Goal: Transaction & Acquisition: Purchase product/service

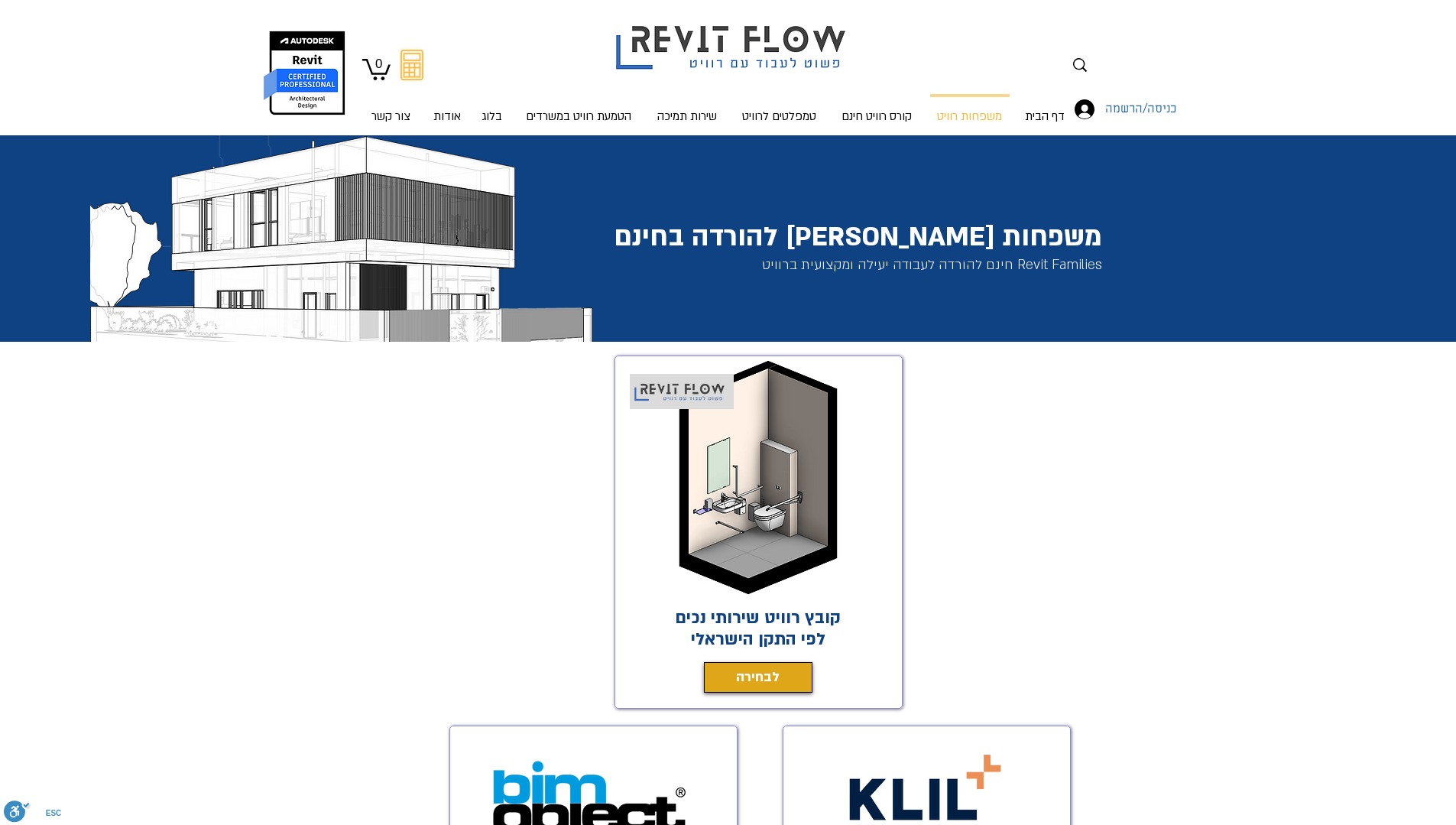
click at [765, 676] on span "לבחירה" at bounding box center [757, 677] width 44 height 21
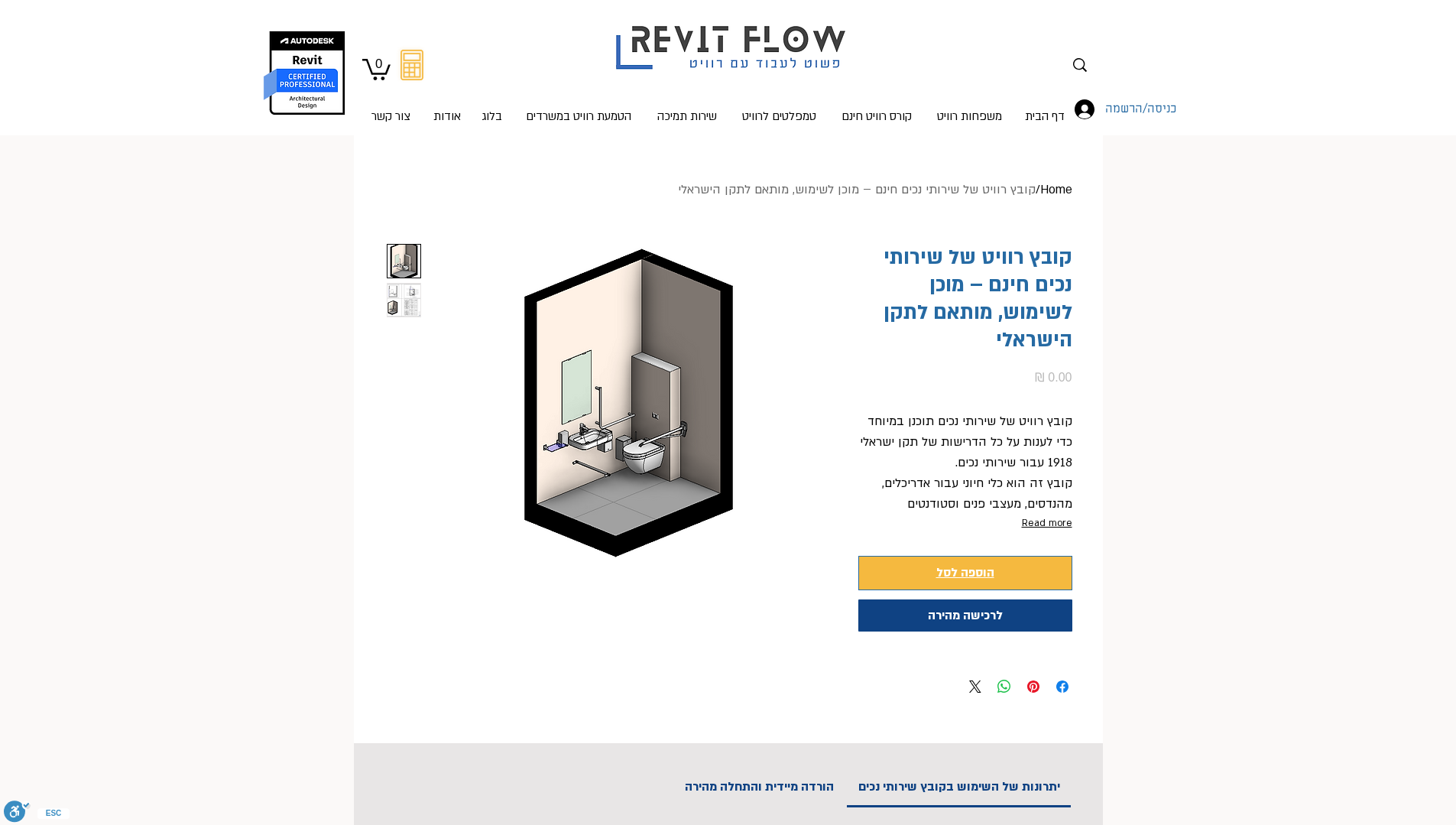
click at [987, 576] on span "הוספה לסל" at bounding box center [965, 572] width 58 height 20
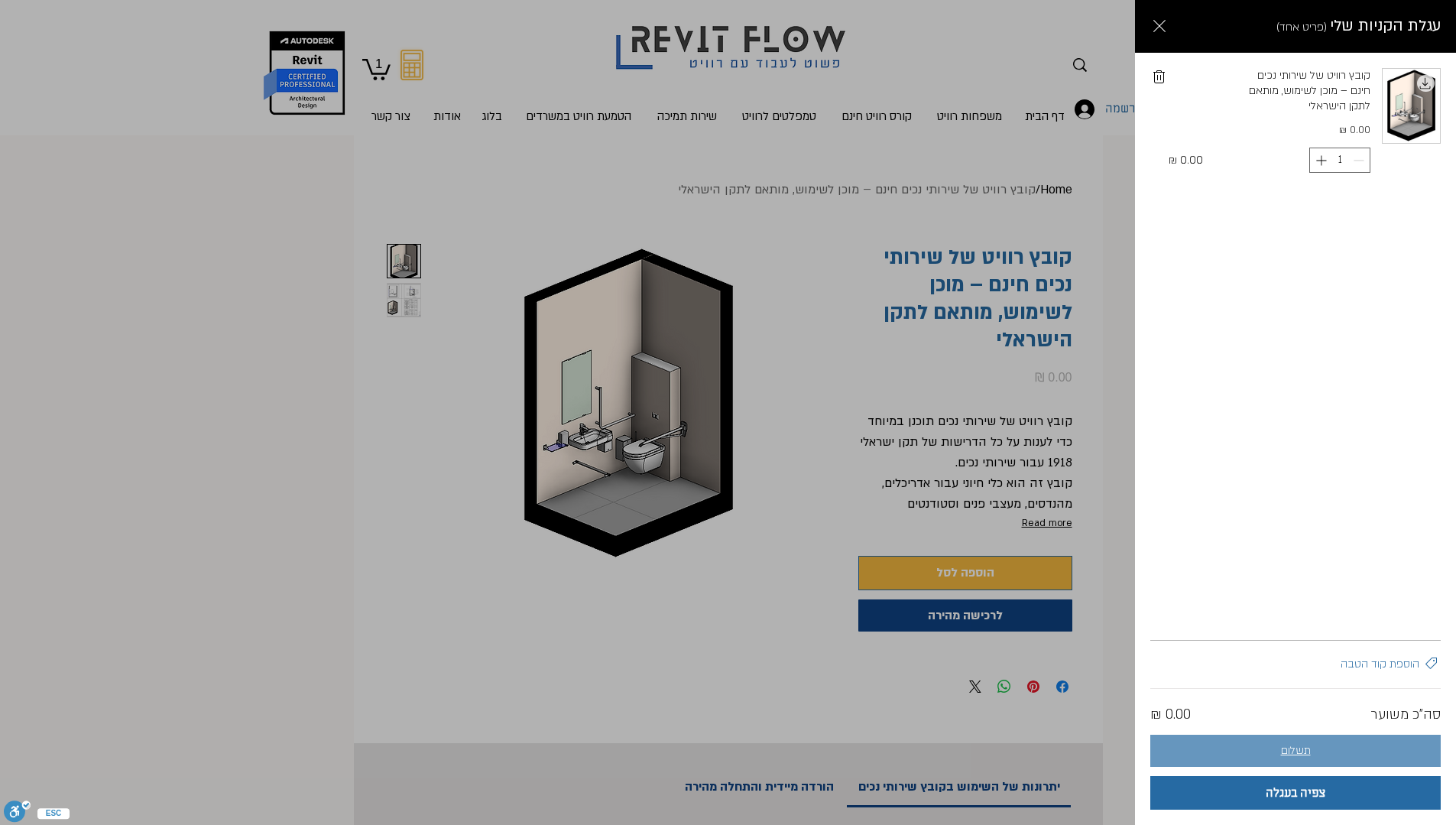
click at [1352, 748] on button "תשלום" at bounding box center [1295, 750] width 290 height 32
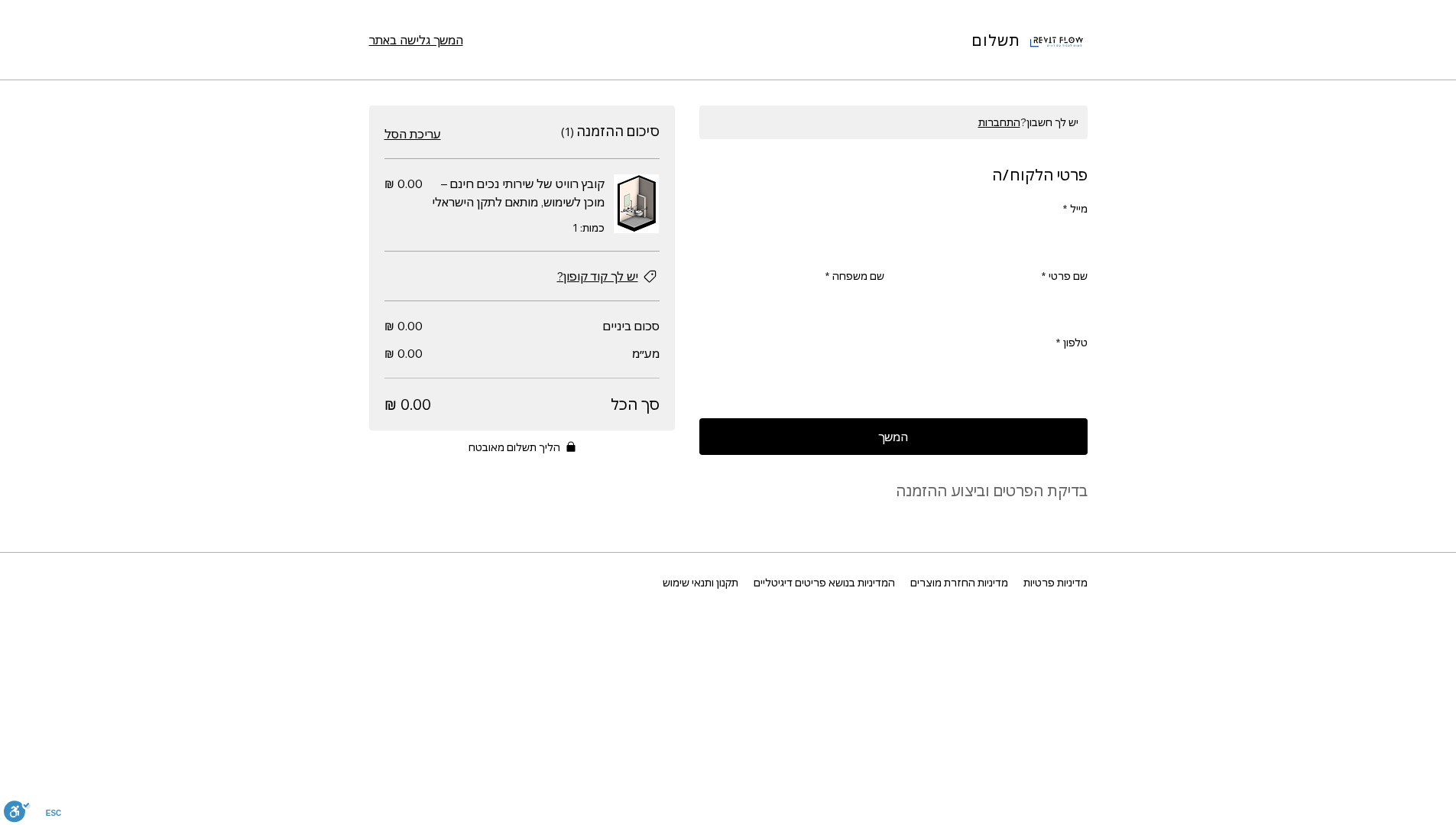
click at [866, 251] on input "מייל *" at bounding box center [898, 239] width 379 height 30
type input "guy.skylens@gmail.com"
type input "Guy"
type input "Mador"
type input "0528789752"
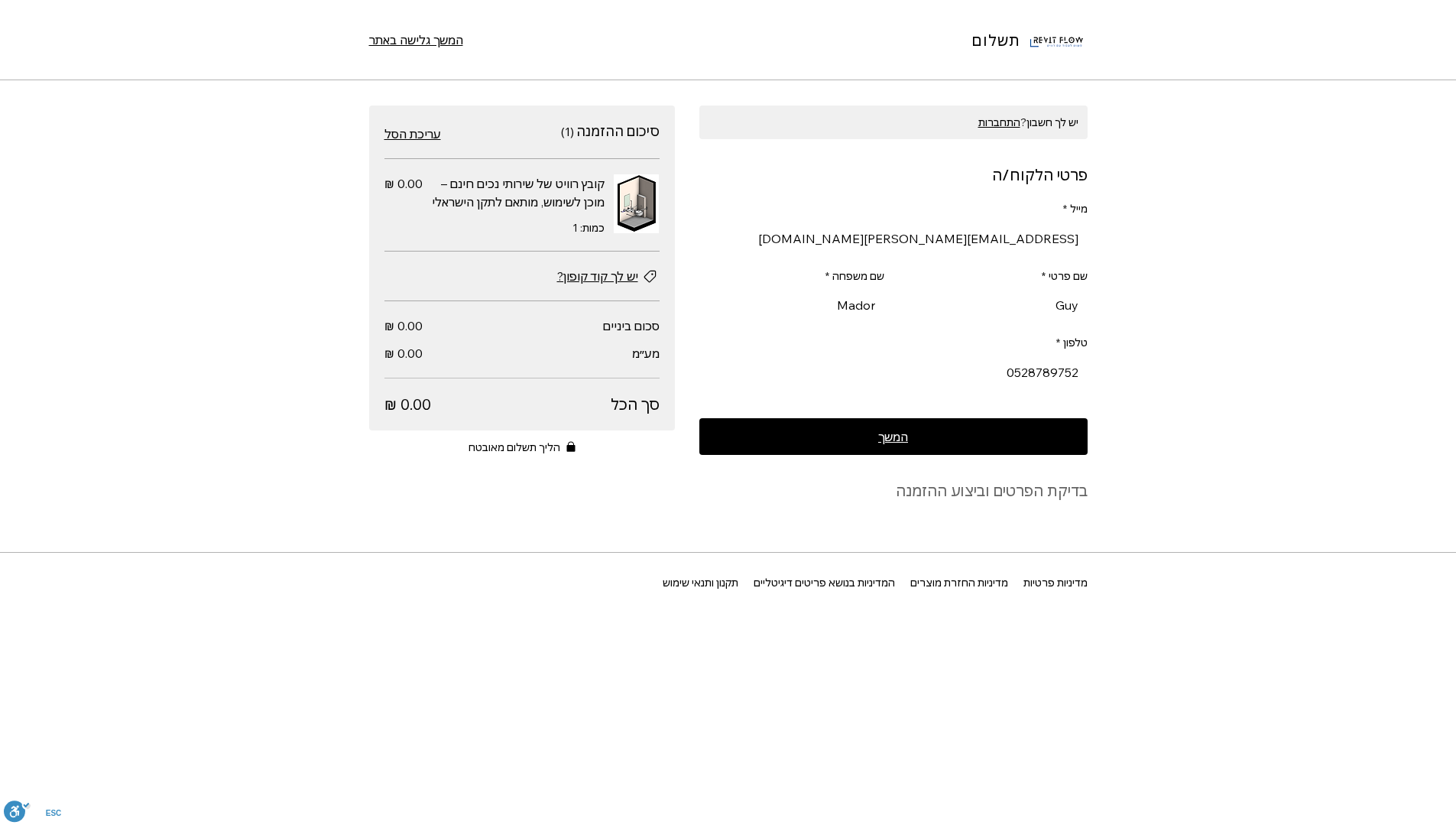
click at [954, 441] on button "המשך" at bounding box center [894, 436] width 388 height 36
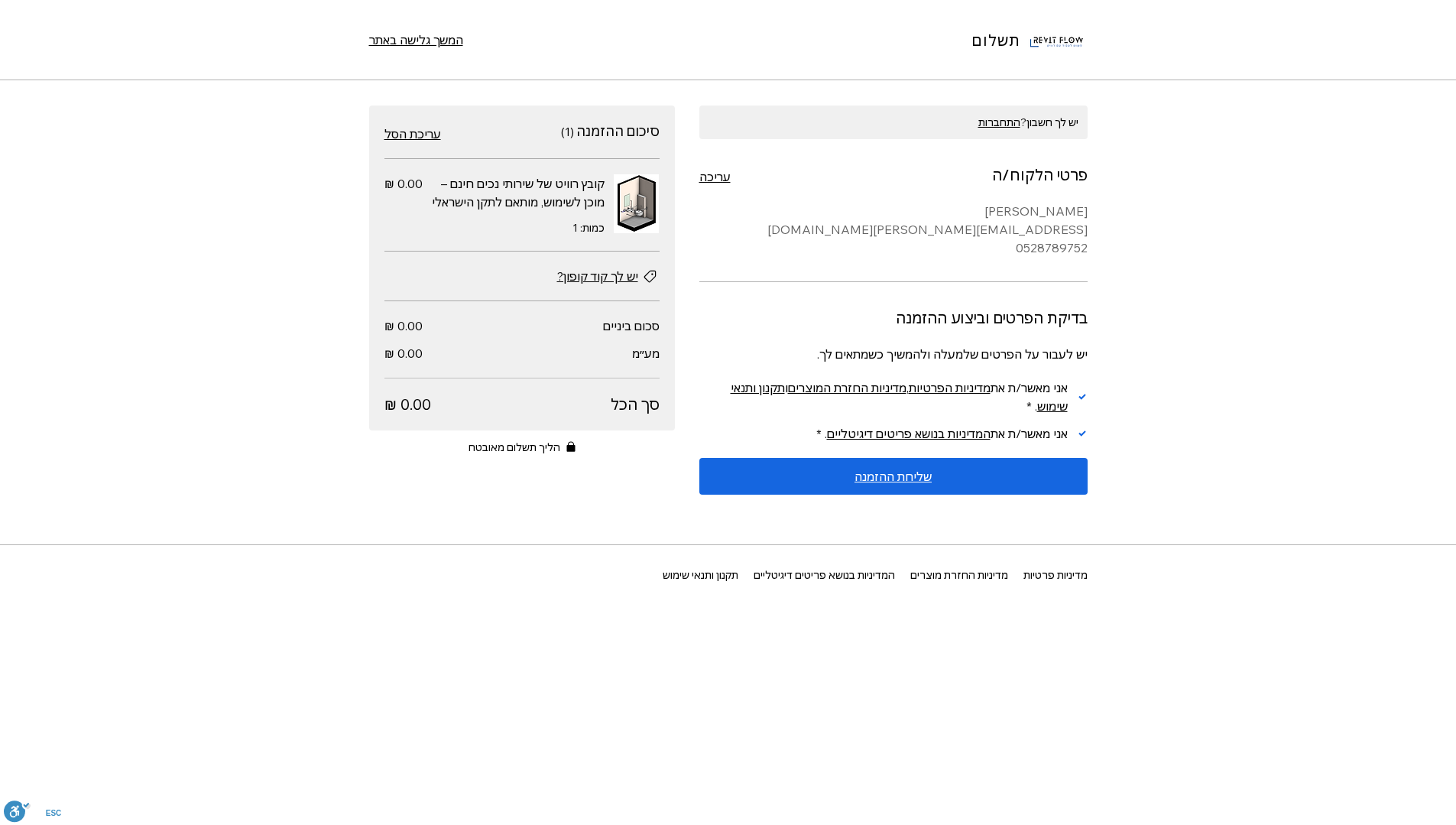
click at [987, 478] on button "שליחת ההזמנה" at bounding box center [894, 475] width 388 height 36
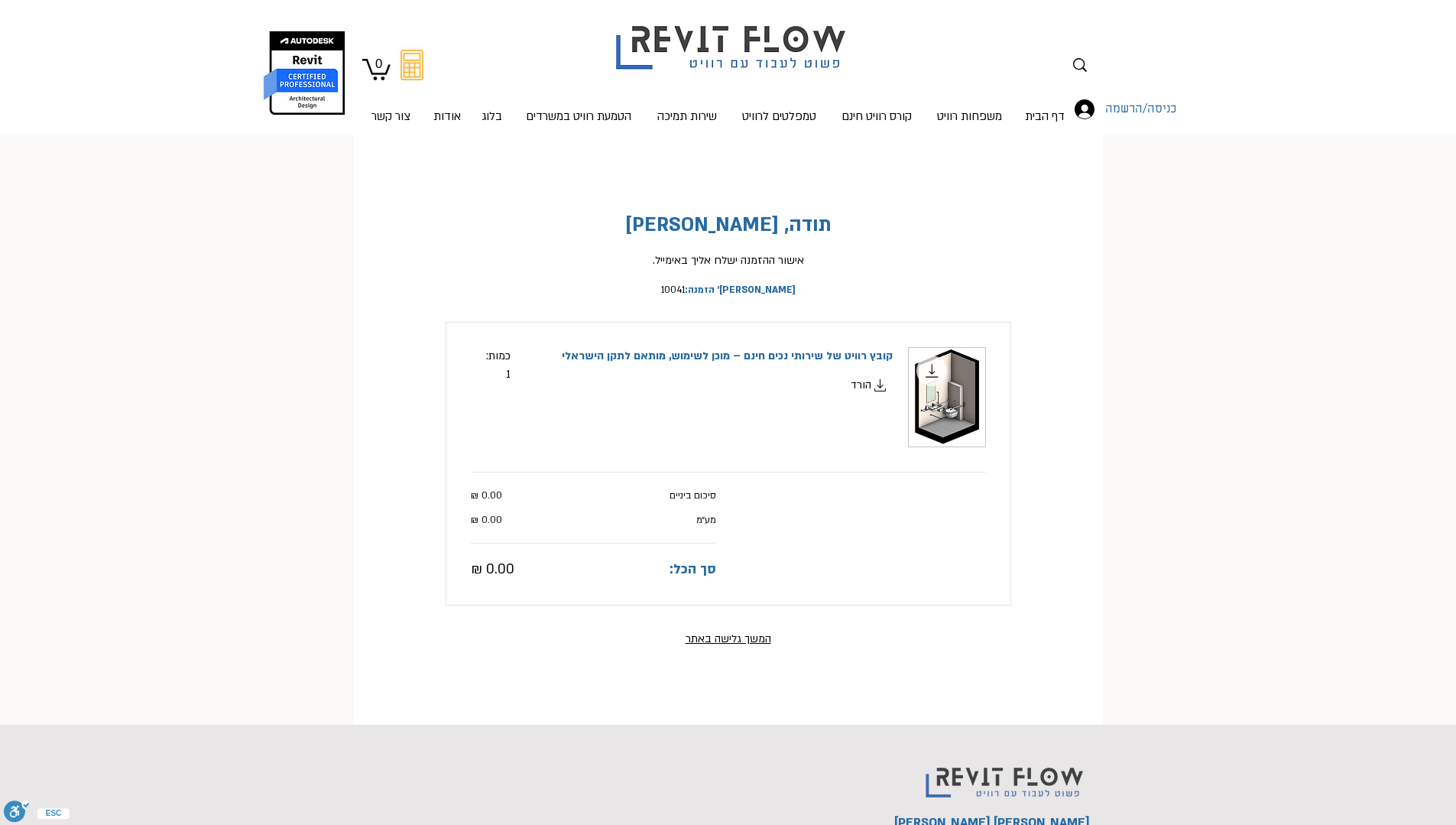
click at [877, 384] on icon "main content" at bounding box center [880, 384] width 19 height 19
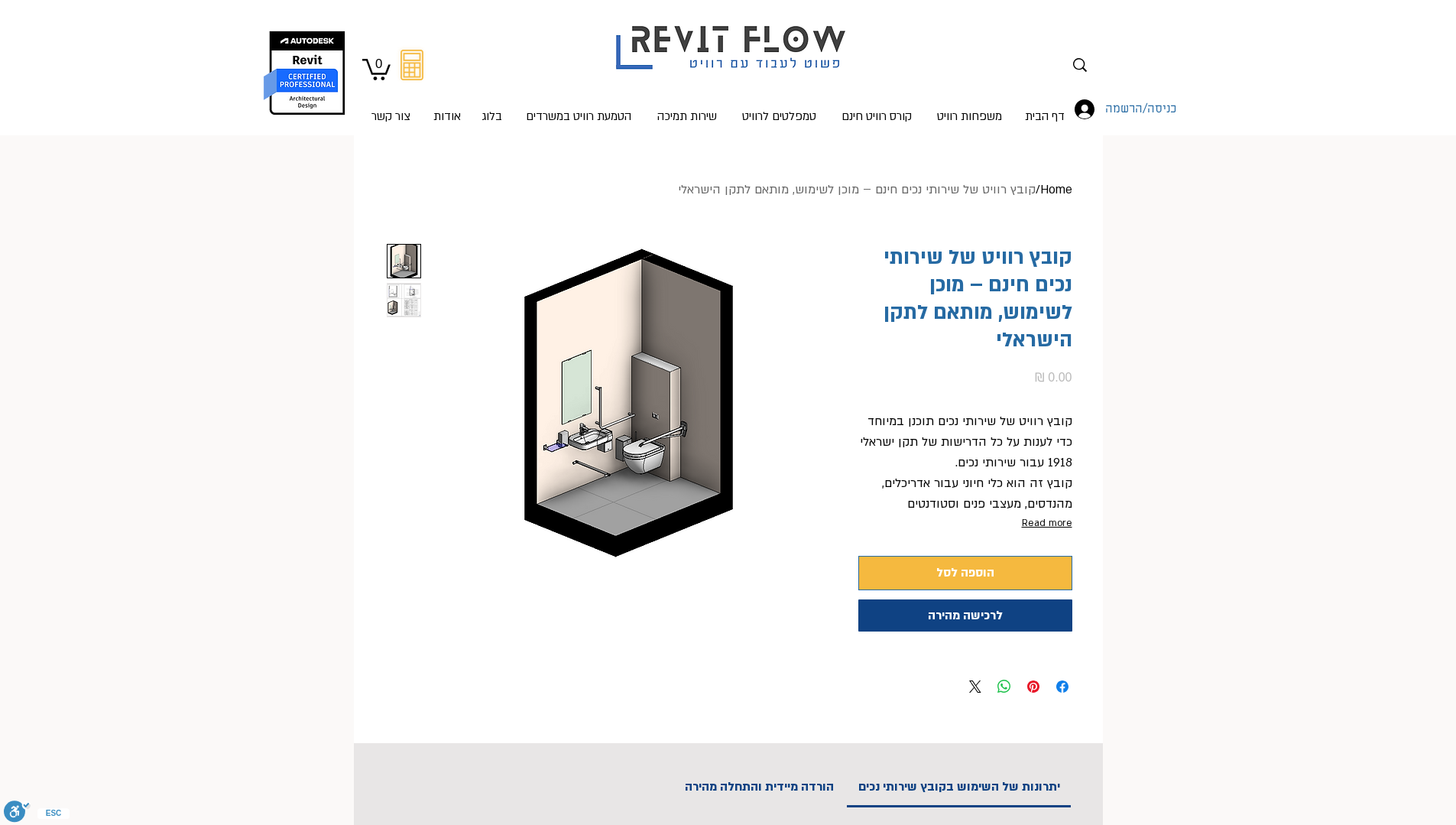
scroll to position [458, 0]
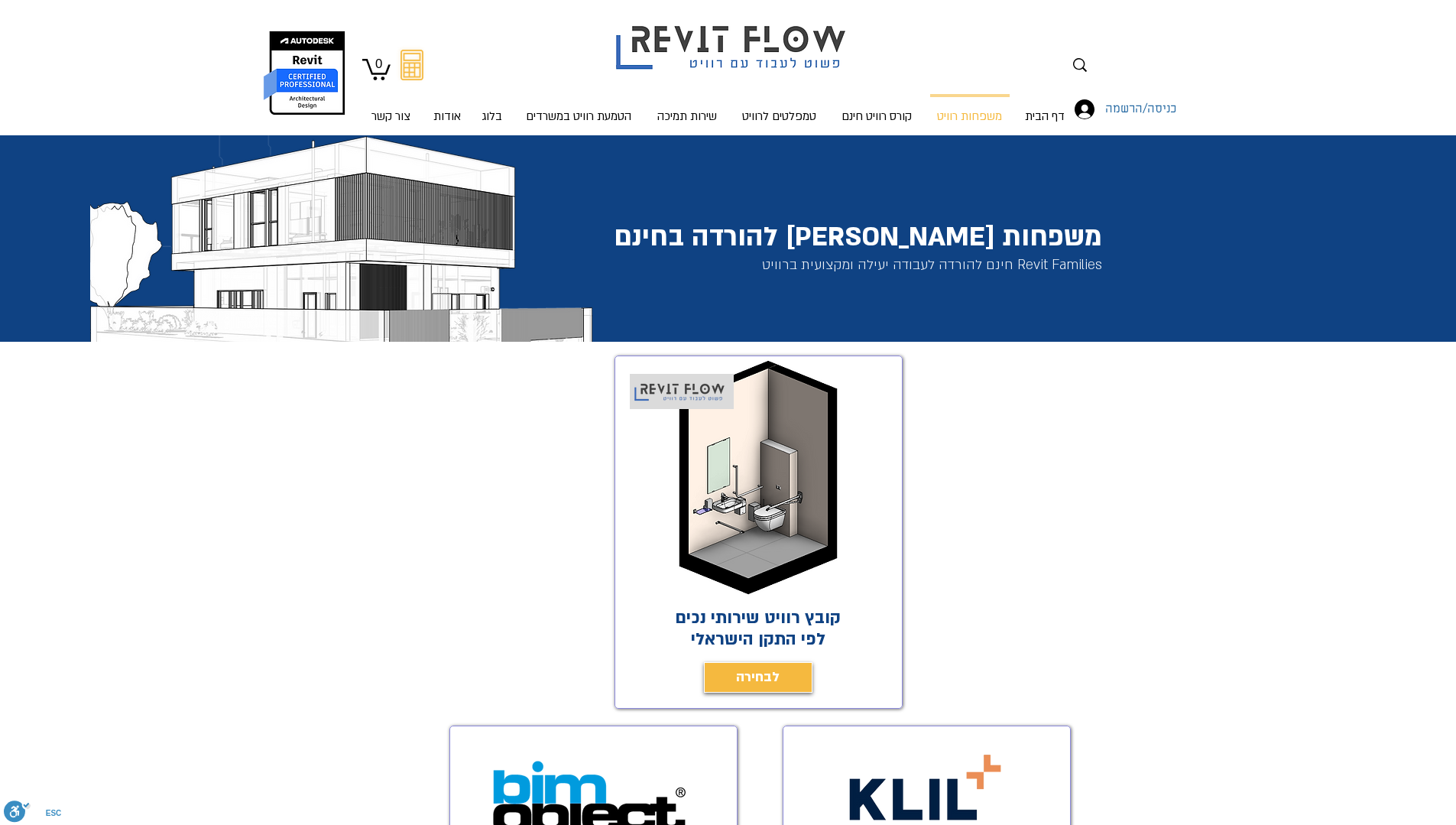
scroll to position [382, 0]
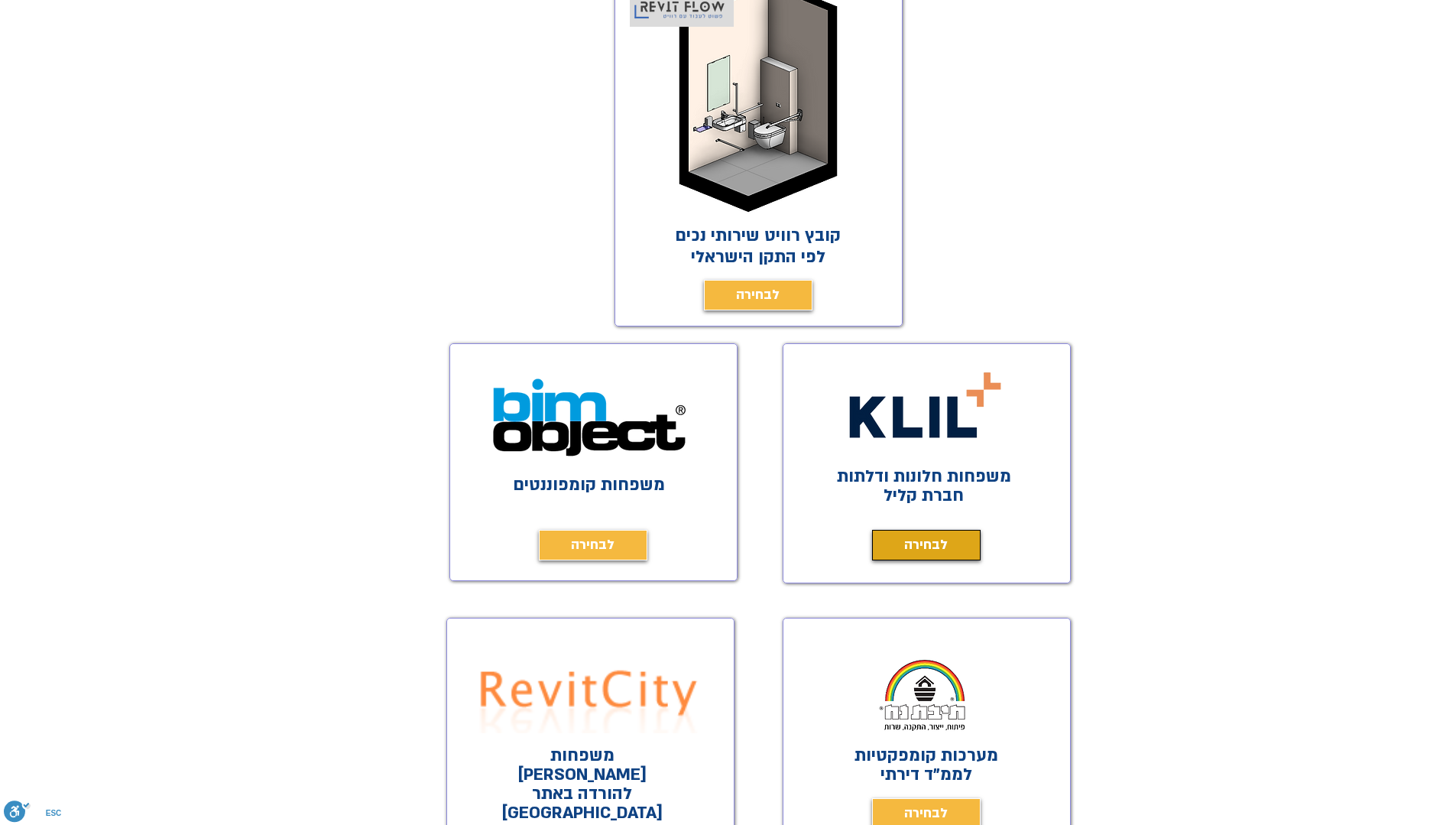
click at [956, 551] on link "לבחירה" at bounding box center [926, 545] width 109 height 30
click at [614, 532] on link "לבחירה" at bounding box center [593, 545] width 109 height 30
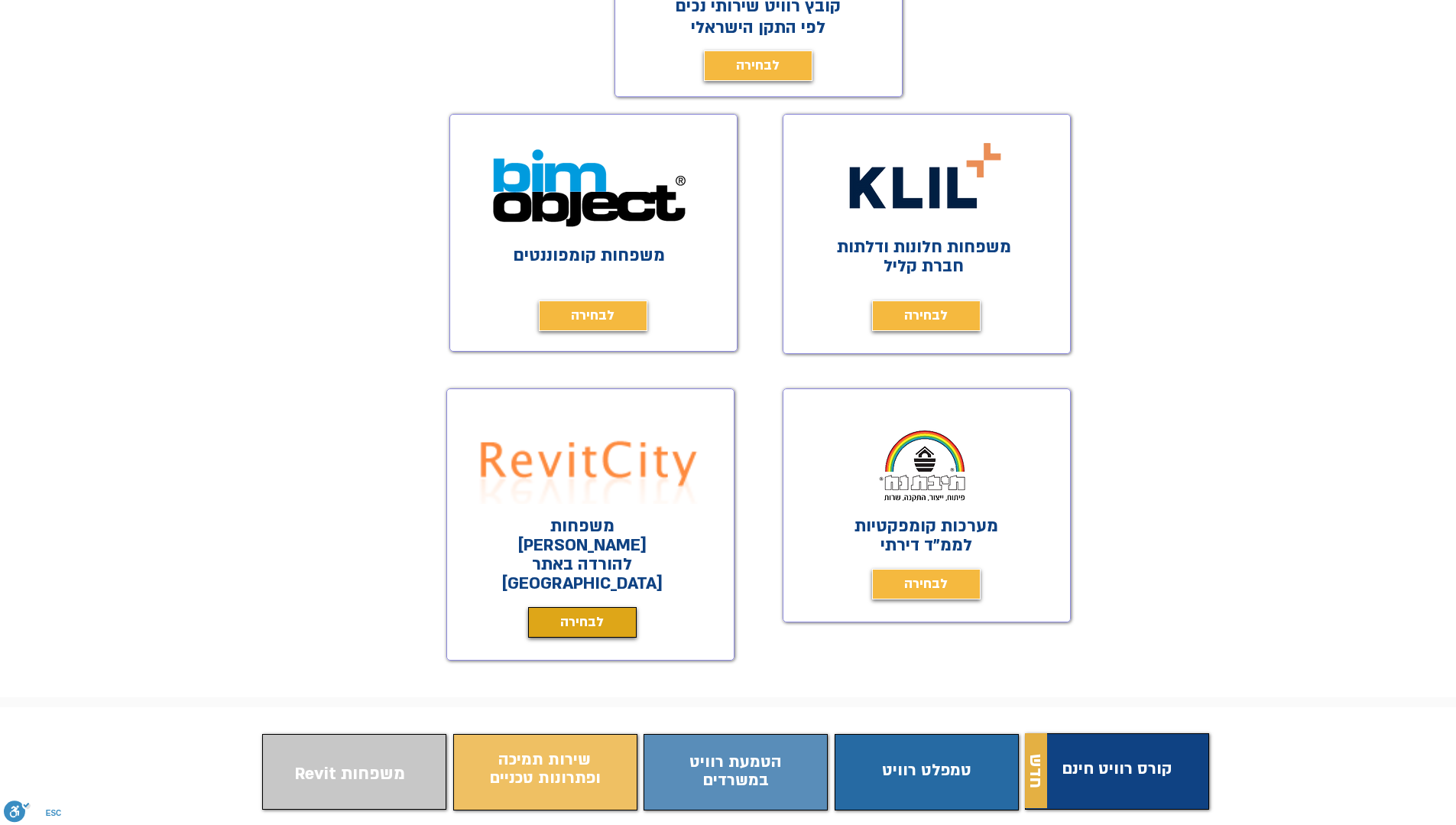
click at [570, 611] on span "לבחירה" at bounding box center [581, 622] width 44 height 21
click at [942, 581] on span "לבחירה" at bounding box center [926, 584] width 44 height 21
click at [1097, 740] on span "התוכן משתנה כשעוברים עם העכבר" at bounding box center [1128, 770] width 175 height 60
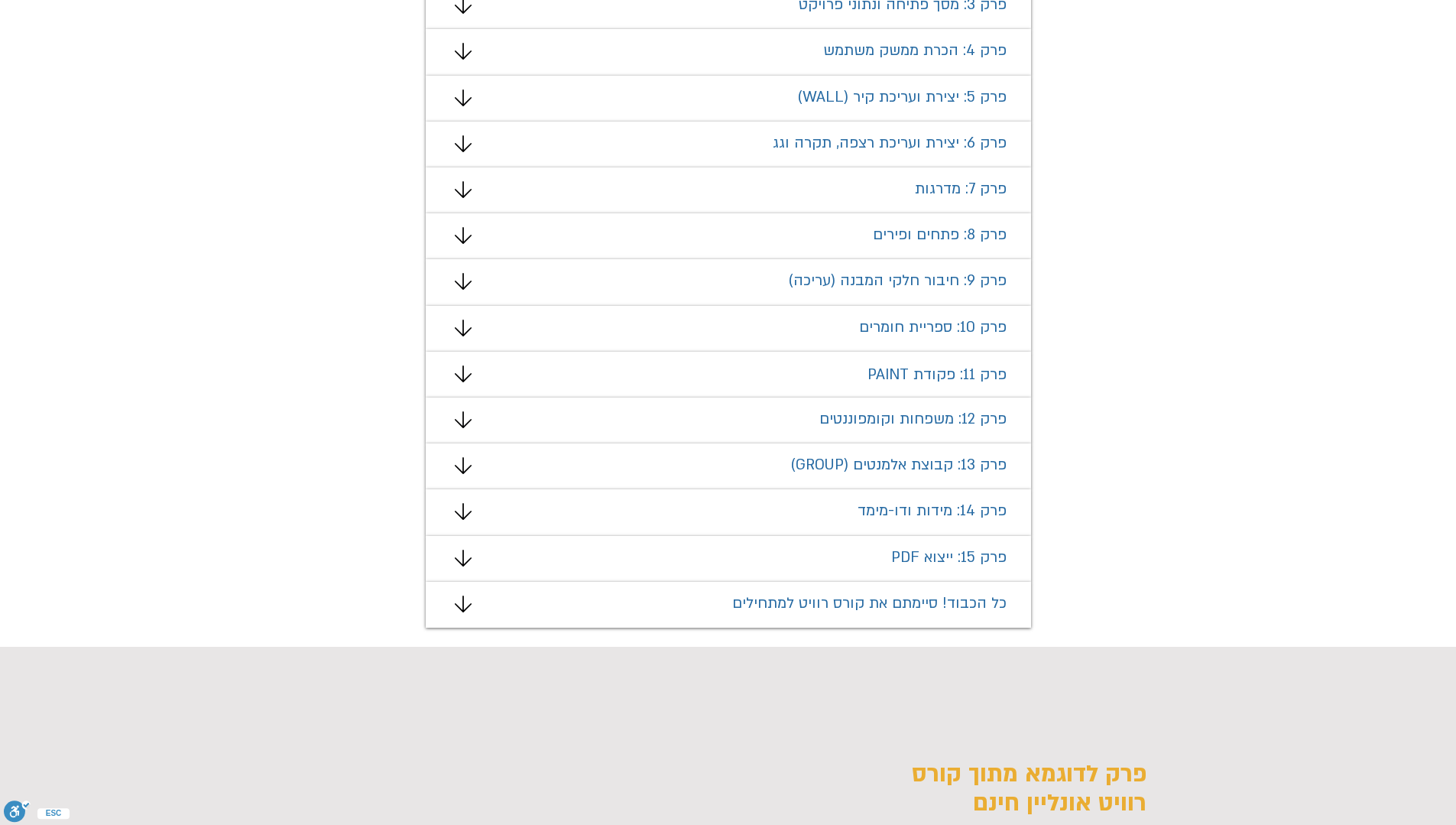
scroll to position [135, 0]
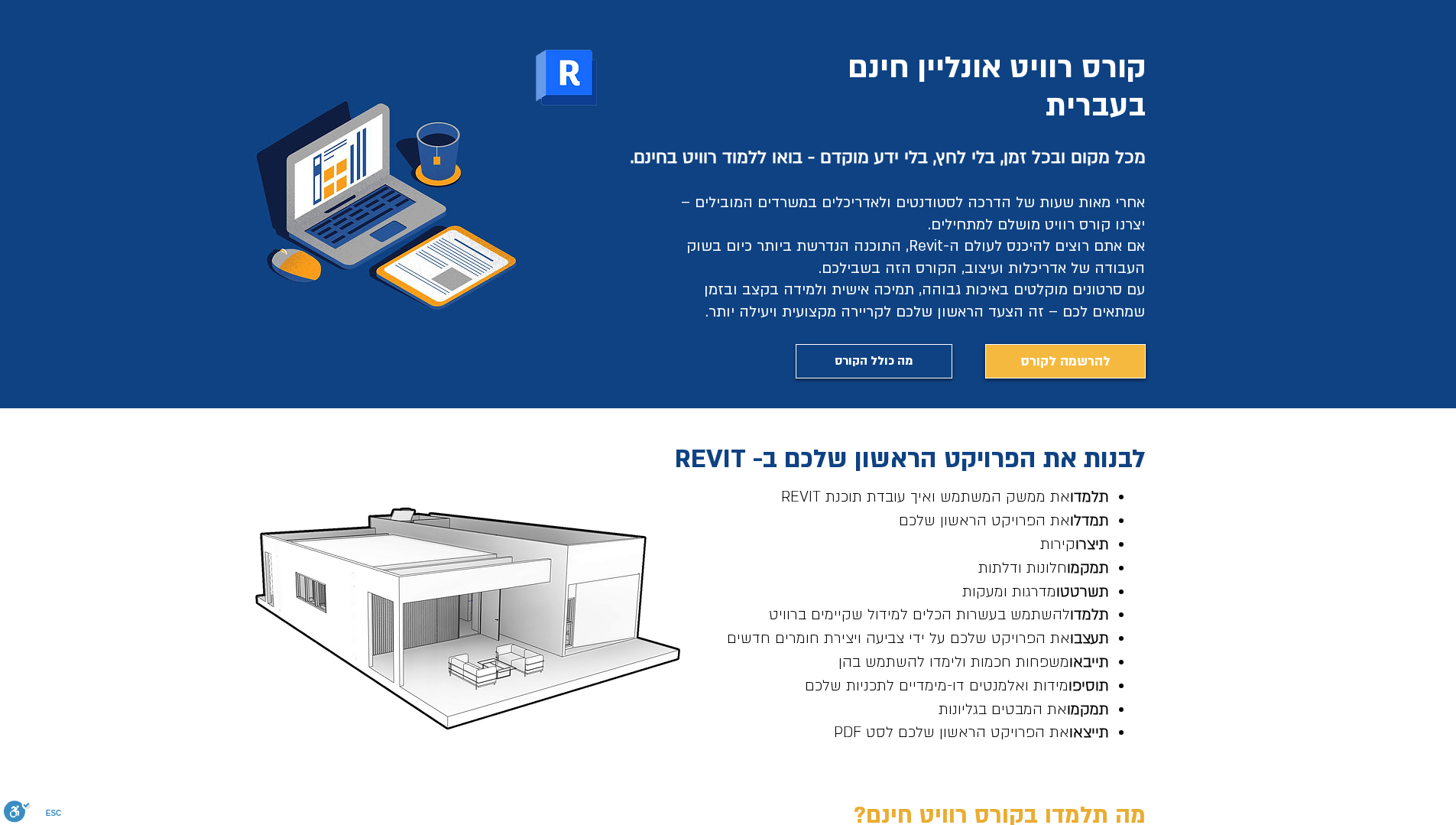
click at [1117, 204] on span "אחרי מאות שעות של הדרכה לסטודנטים ולאדריכלים במשרדים המובילים – יצרנו קורס רווי…" at bounding box center [912, 235] width 464 height 85
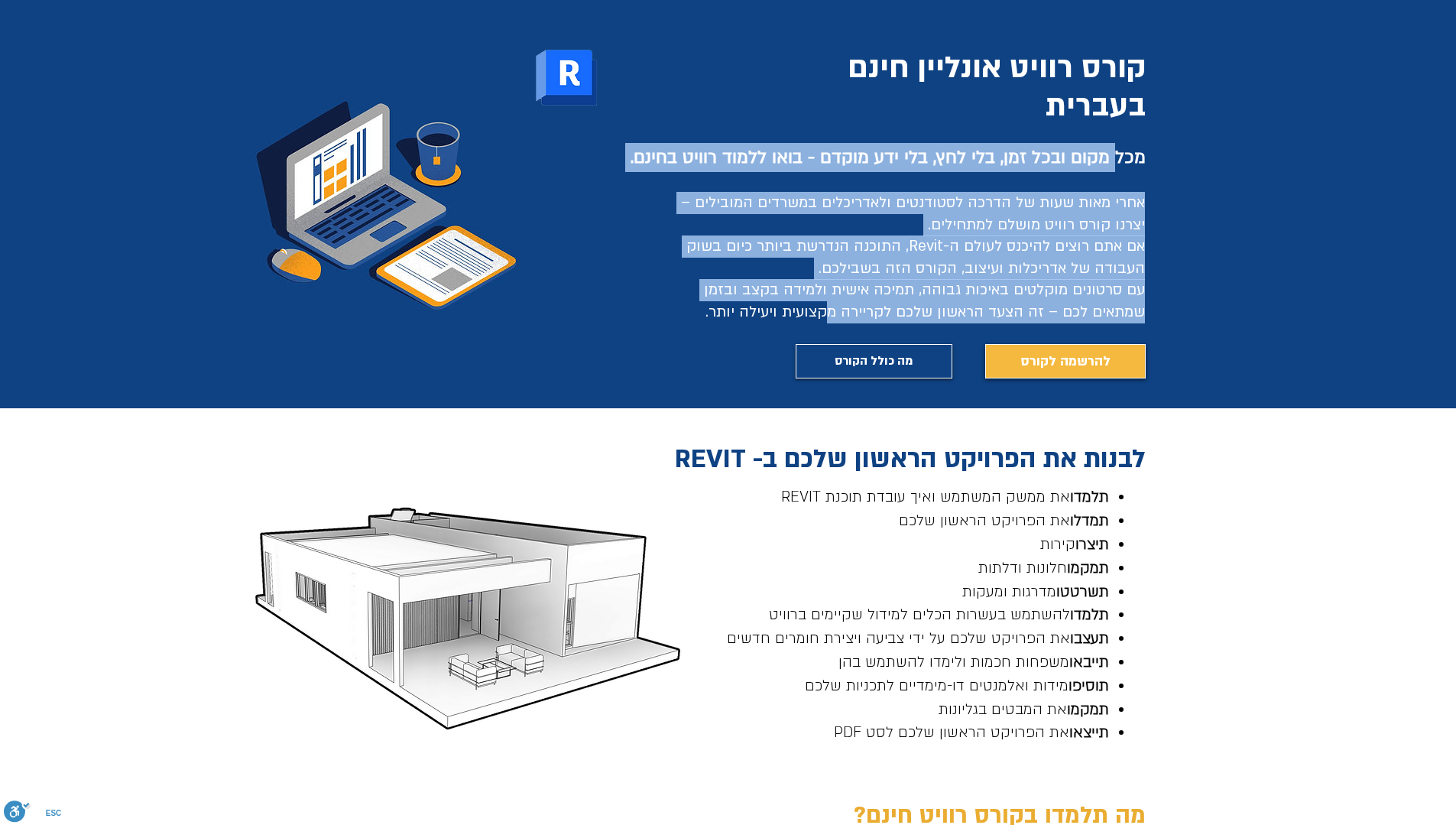
drag, startPoint x: 1108, startPoint y: 163, endPoint x: 830, endPoint y: 322, distance: 320.3
click at [830, 322] on div "קורס רוויט אונליין חינם בעברית מכל מקום ובכל זמן, בלי לחץ, בלי ידע מוקדם - בואו…" at bounding box center [728, 204] width 1456 height 408
click at [1076, 235] on h2 "אחרי מאות שעות של הדרכה לסטודנטים ולאדריכלים במשרדים המובילים – יצרנו קורס רווי…" at bounding box center [901, 258] width 489 height 132
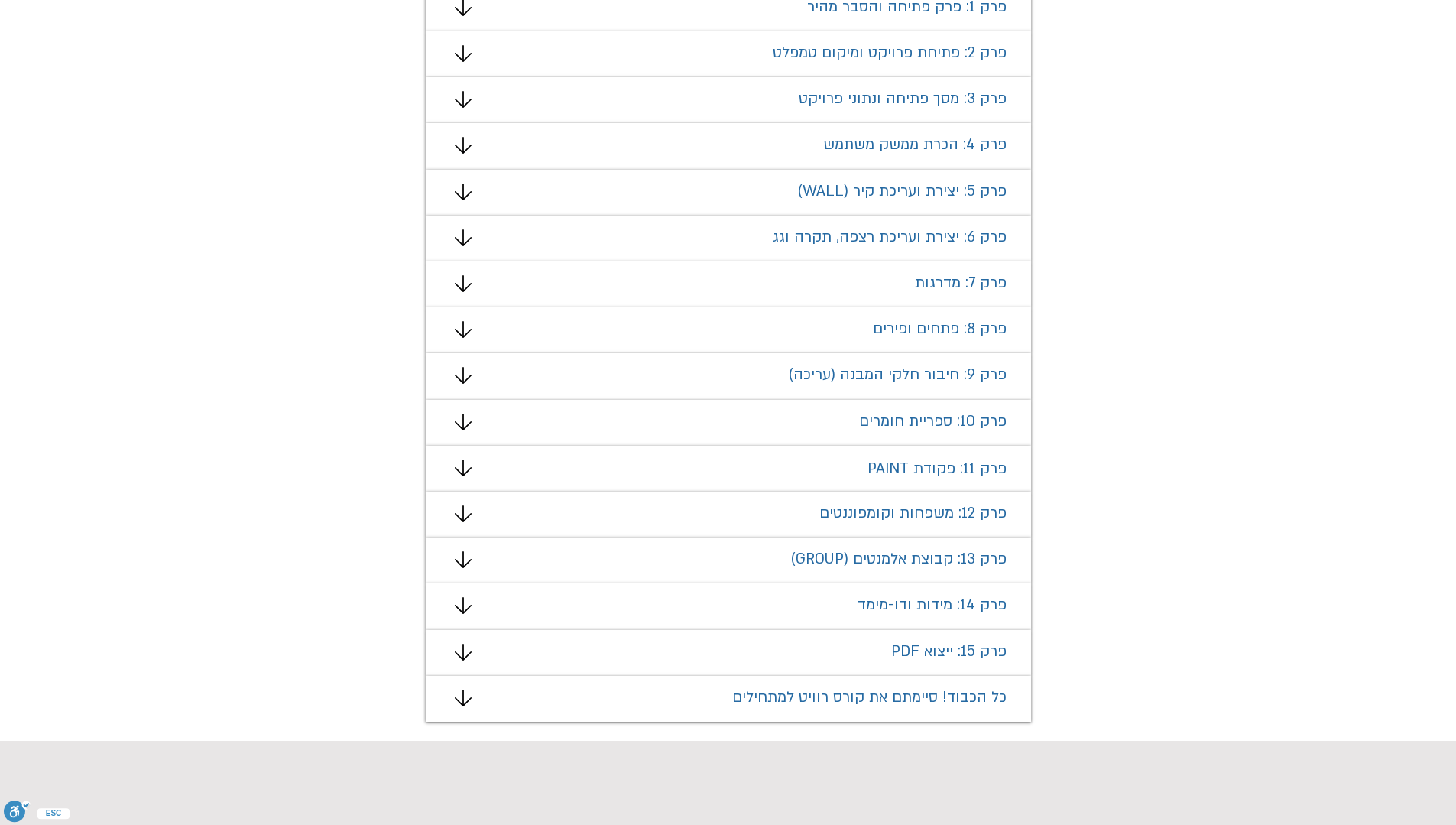
scroll to position [517, 0]
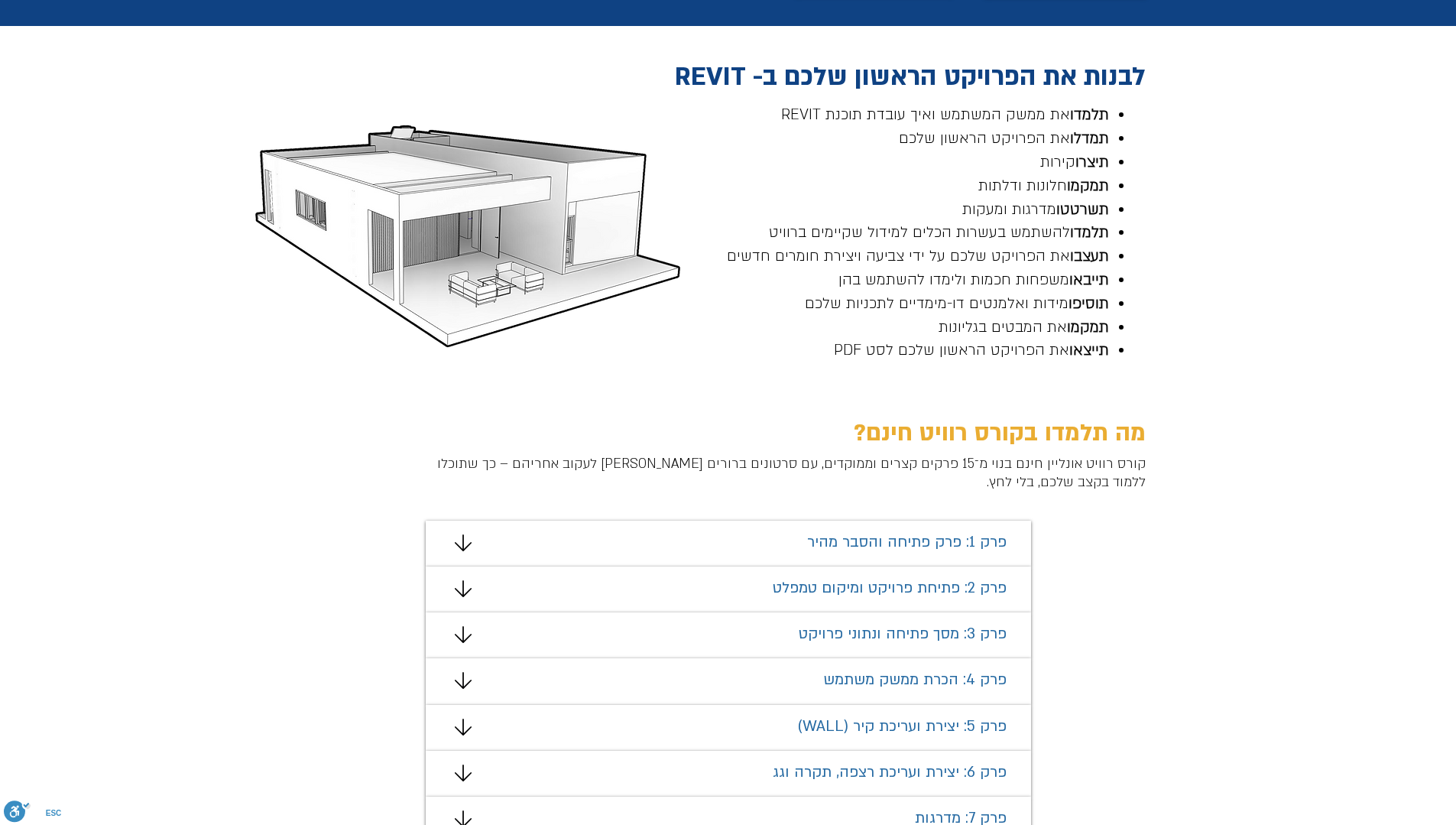
click at [887, 548] on span "פרק 1: פרק פתיחה והסבר מהיר" at bounding box center [907, 542] width 199 height 20
click at [469, 544] on icon "מצגת" at bounding box center [462, 542] width 17 height 17
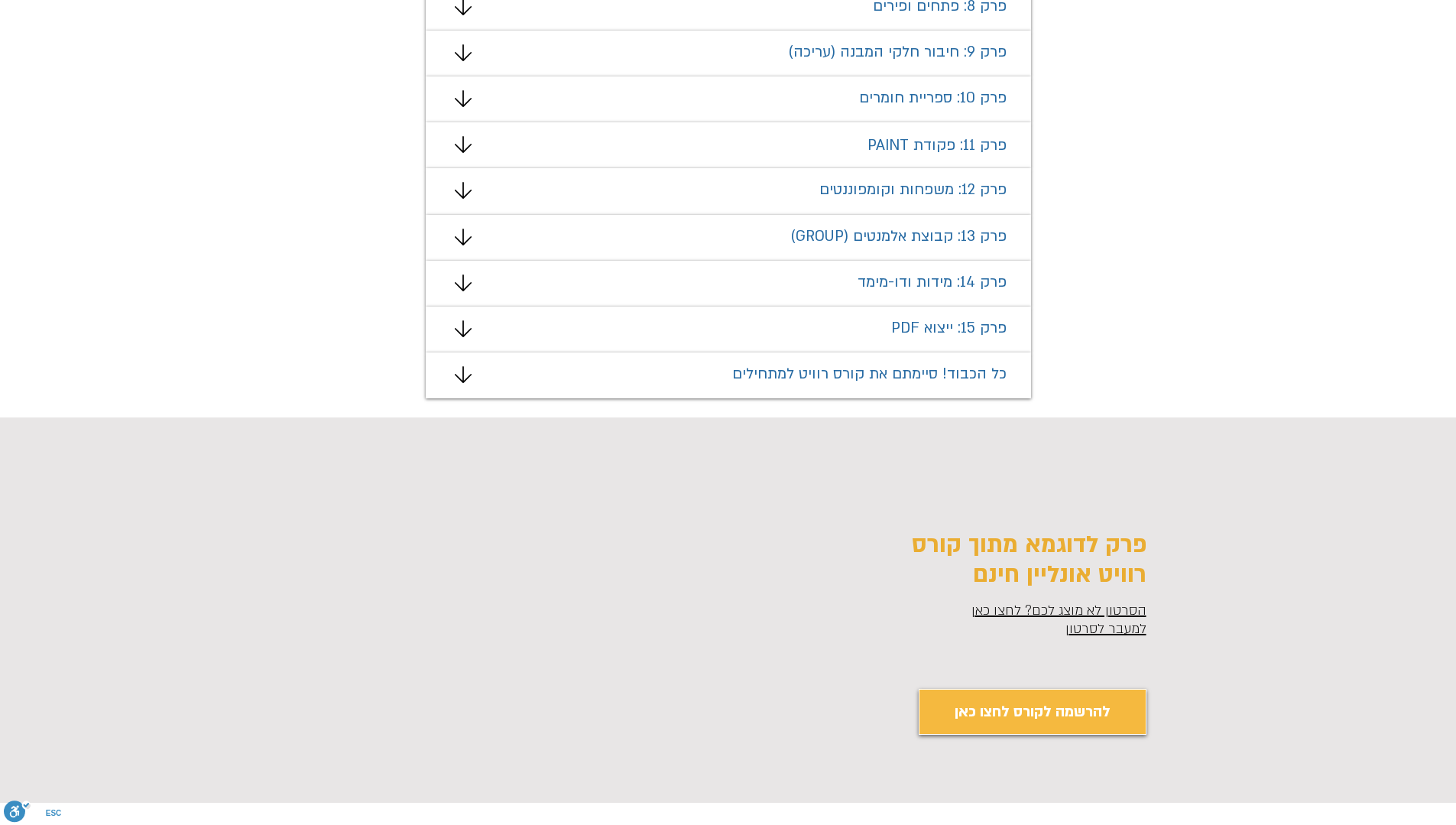
scroll to position [1663, 0]
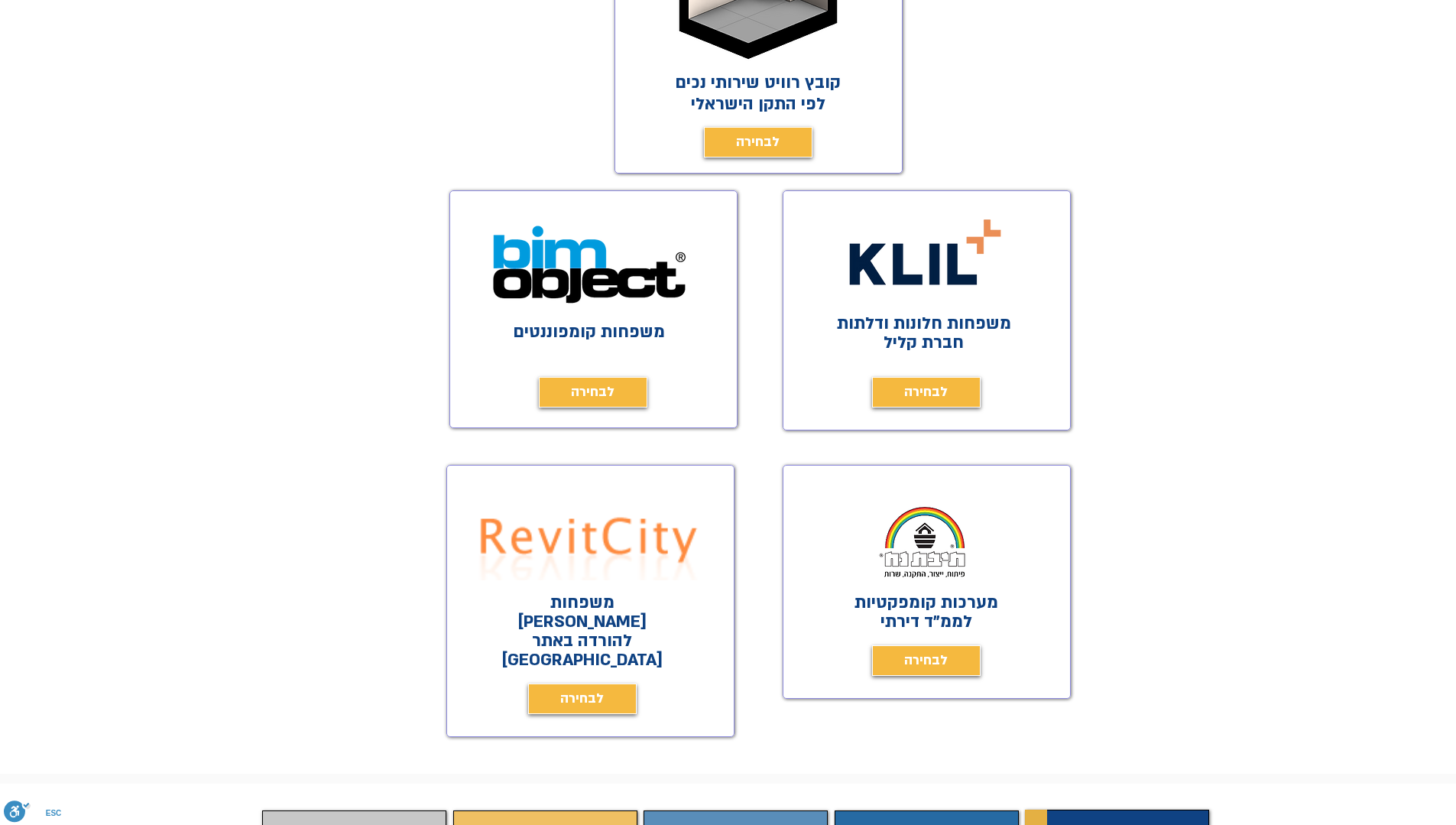
scroll to position [764, 0]
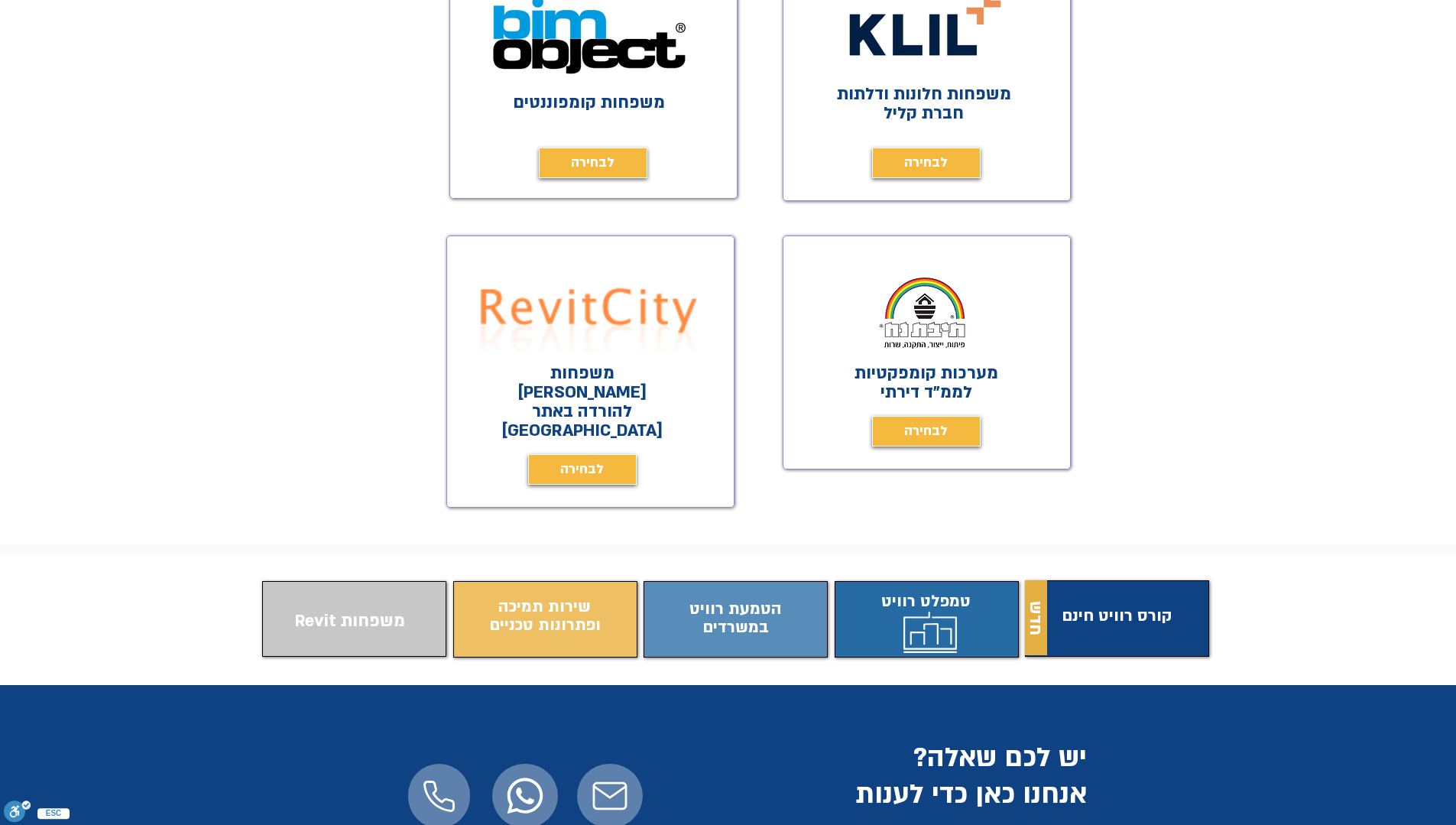
click at [894, 588] on span "התוכן משתנה כשעוברים עם העכבר" at bounding box center [934, 618] width 175 height 60
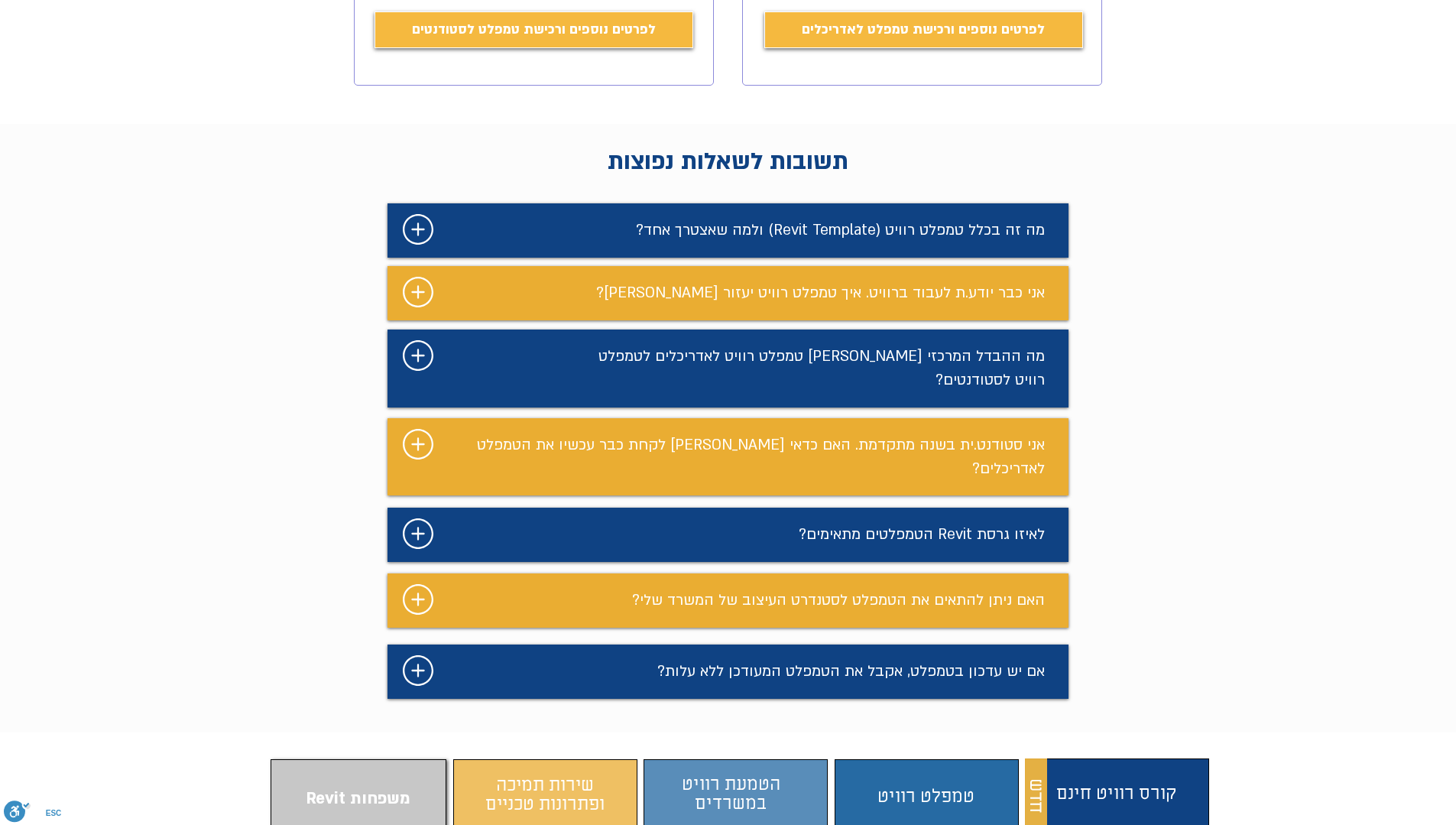
scroll to position [135, 0]
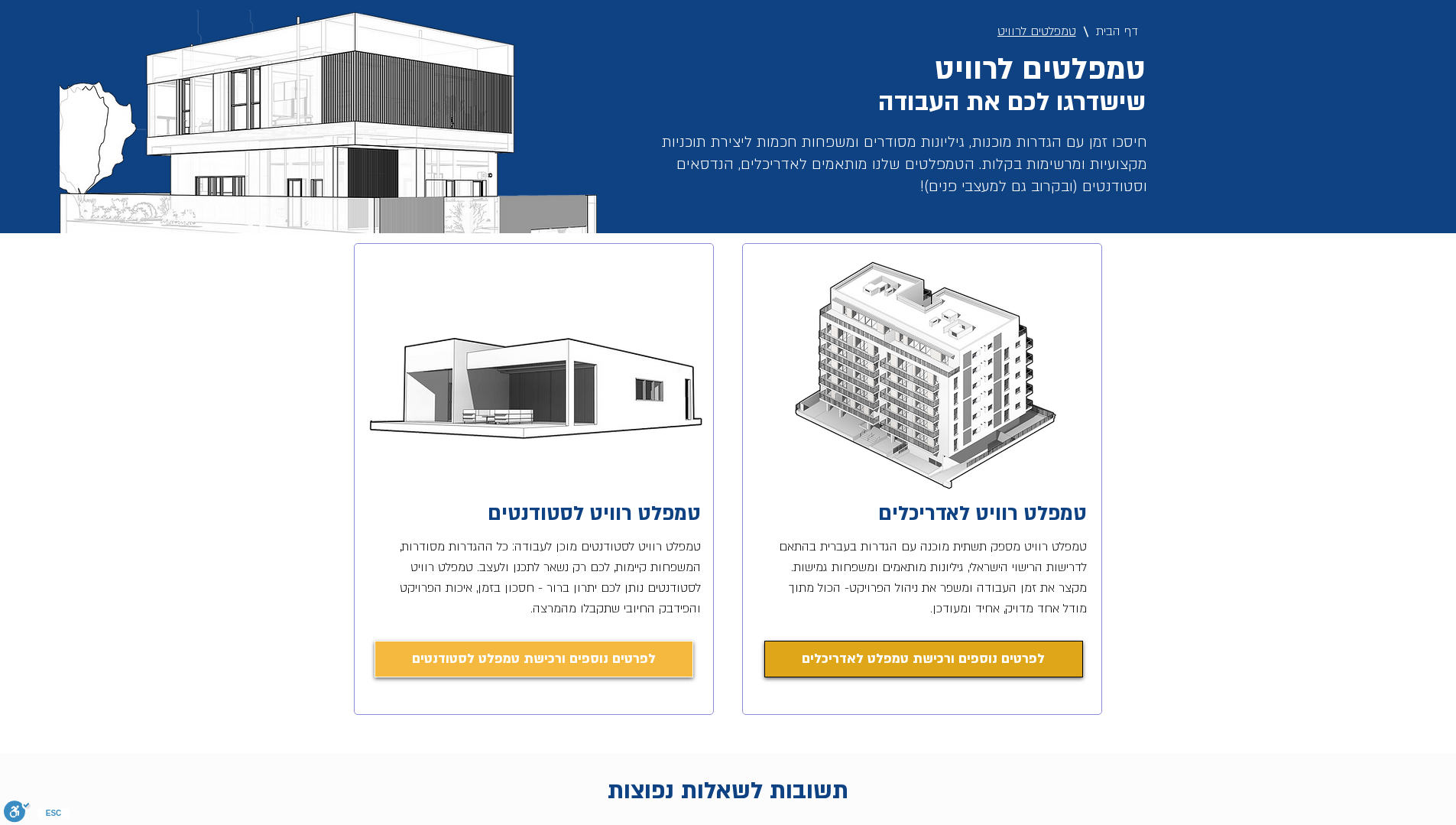
click at [1000, 660] on span "לפרטים נוספים ורכישת טמפלט לאדריכלים" at bounding box center [923, 659] width 243 height 21
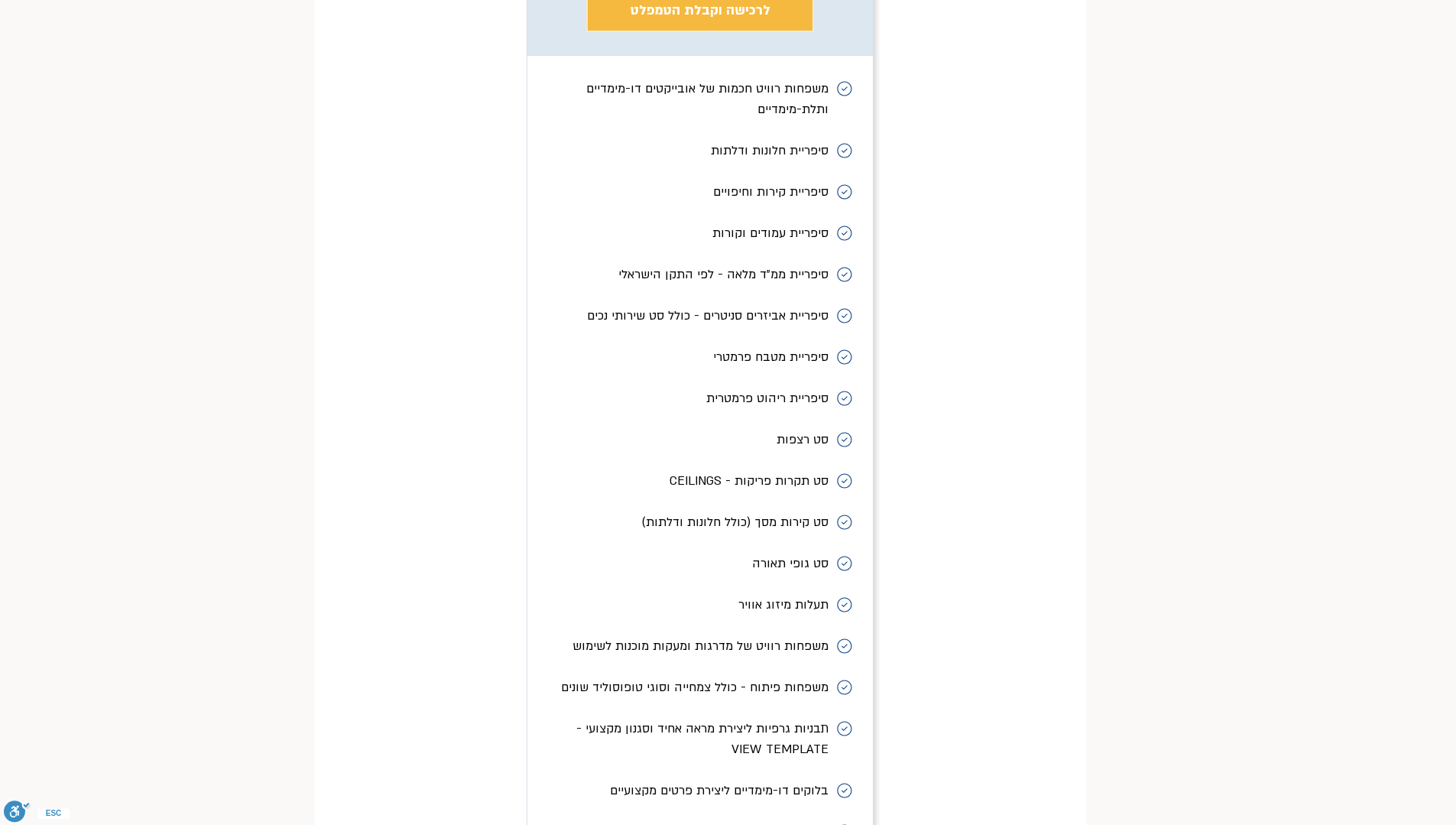
scroll to position [6708, 0]
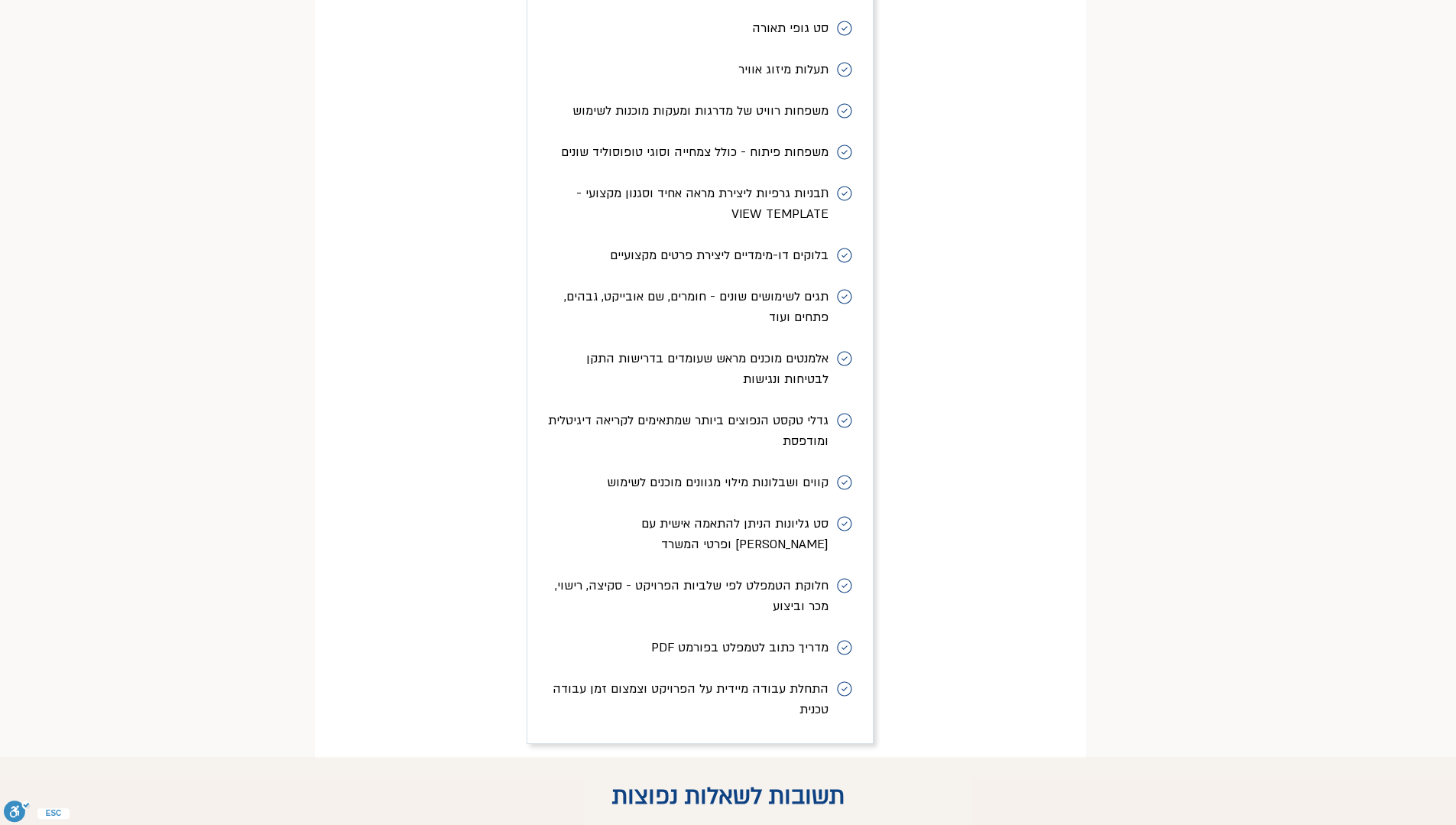
click at [1057, 204] on div "טמפלט רוויט מקצועי לאדריכלים ₪ 1,950 1,950₪ במקום 2,950 ש"ח | עד 5 תשלומים - לא…" at bounding box center [700, 8] width 771 height 1502
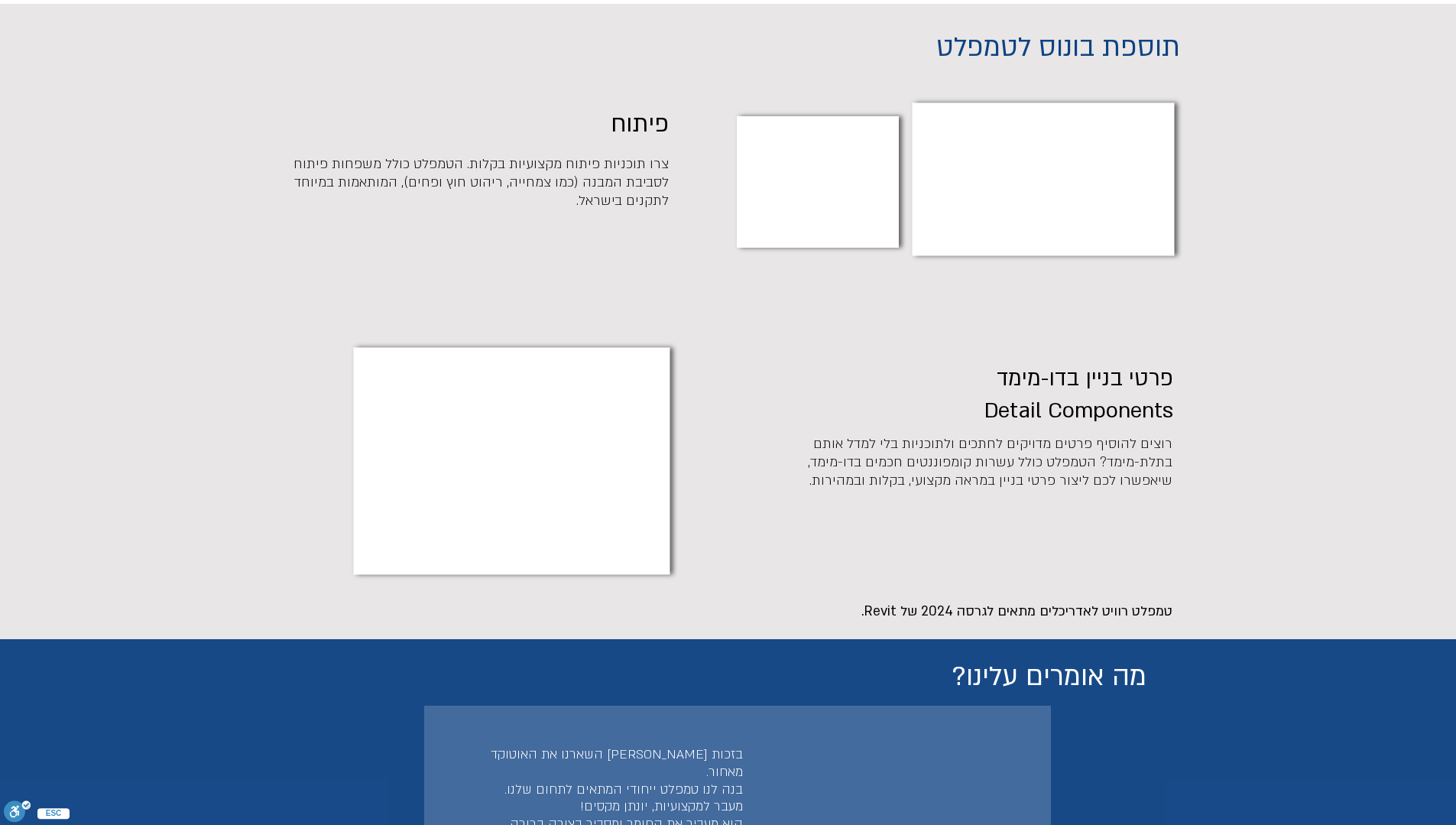
scroll to position [4873, 0]
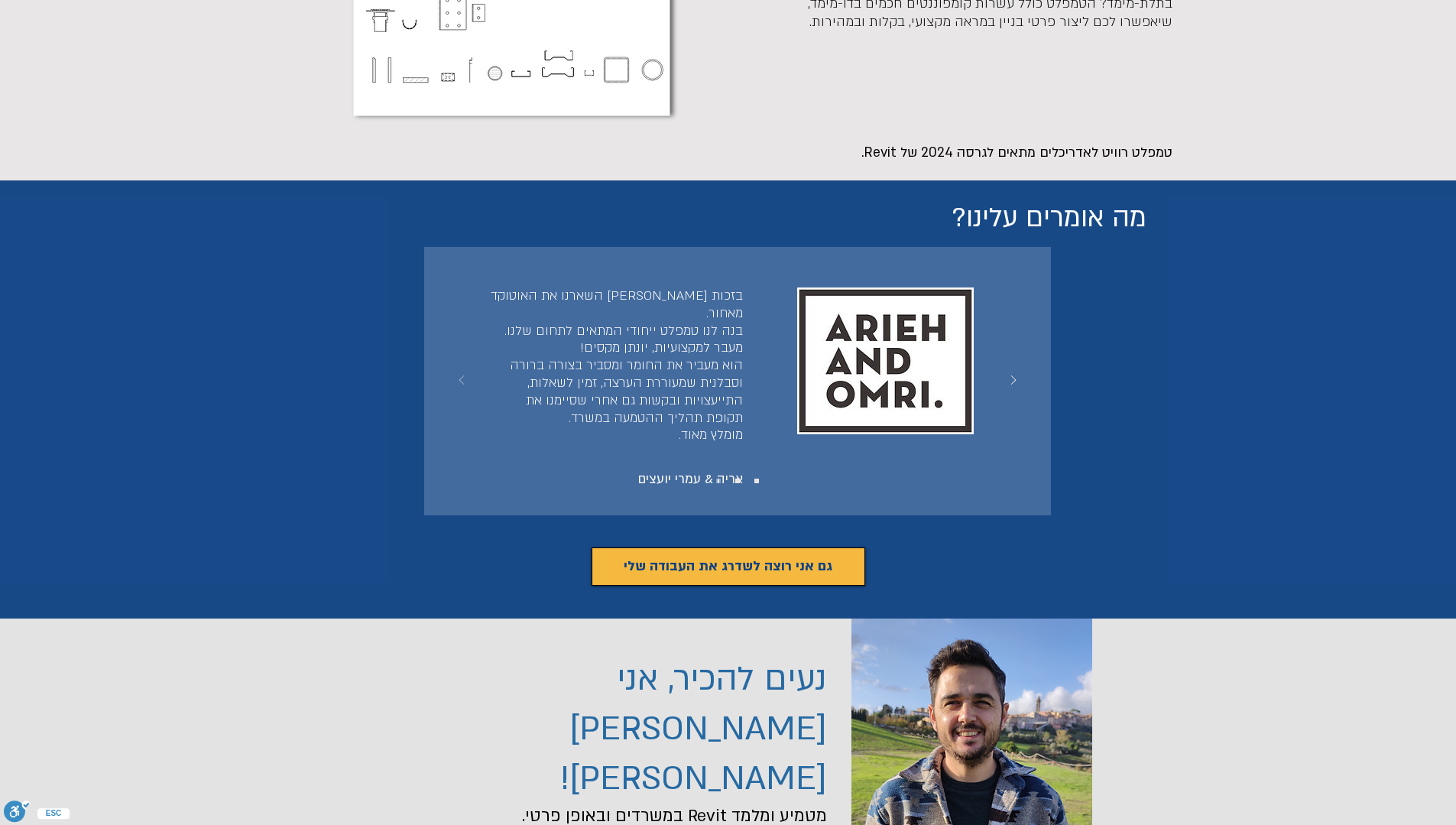
click at [458, 365] on icon "הקודם" at bounding box center [461, 380] width 30 height 30
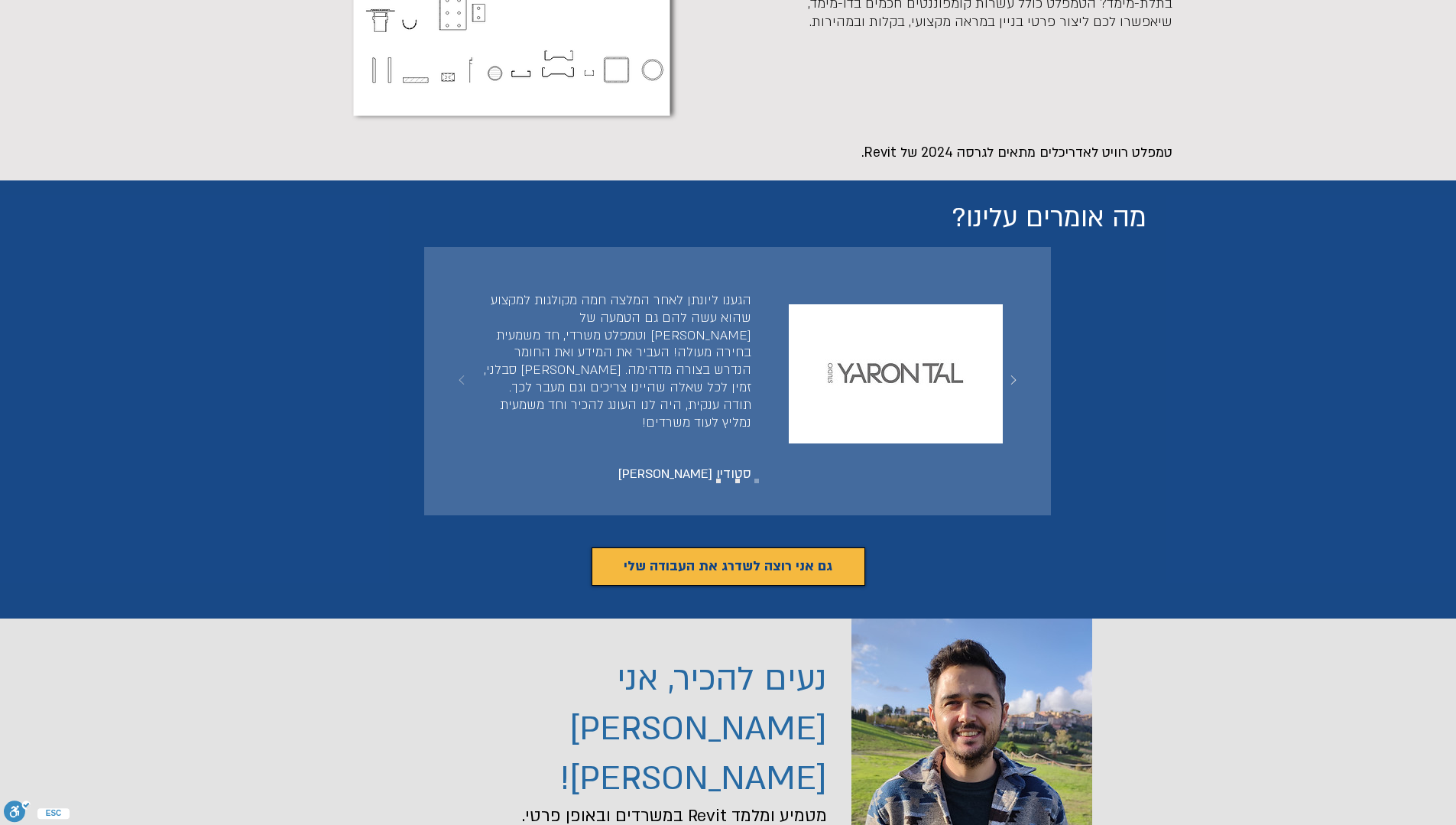
click at [458, 365] on icon "הקודם" at bounding box center [461, 380] width 30 height 30
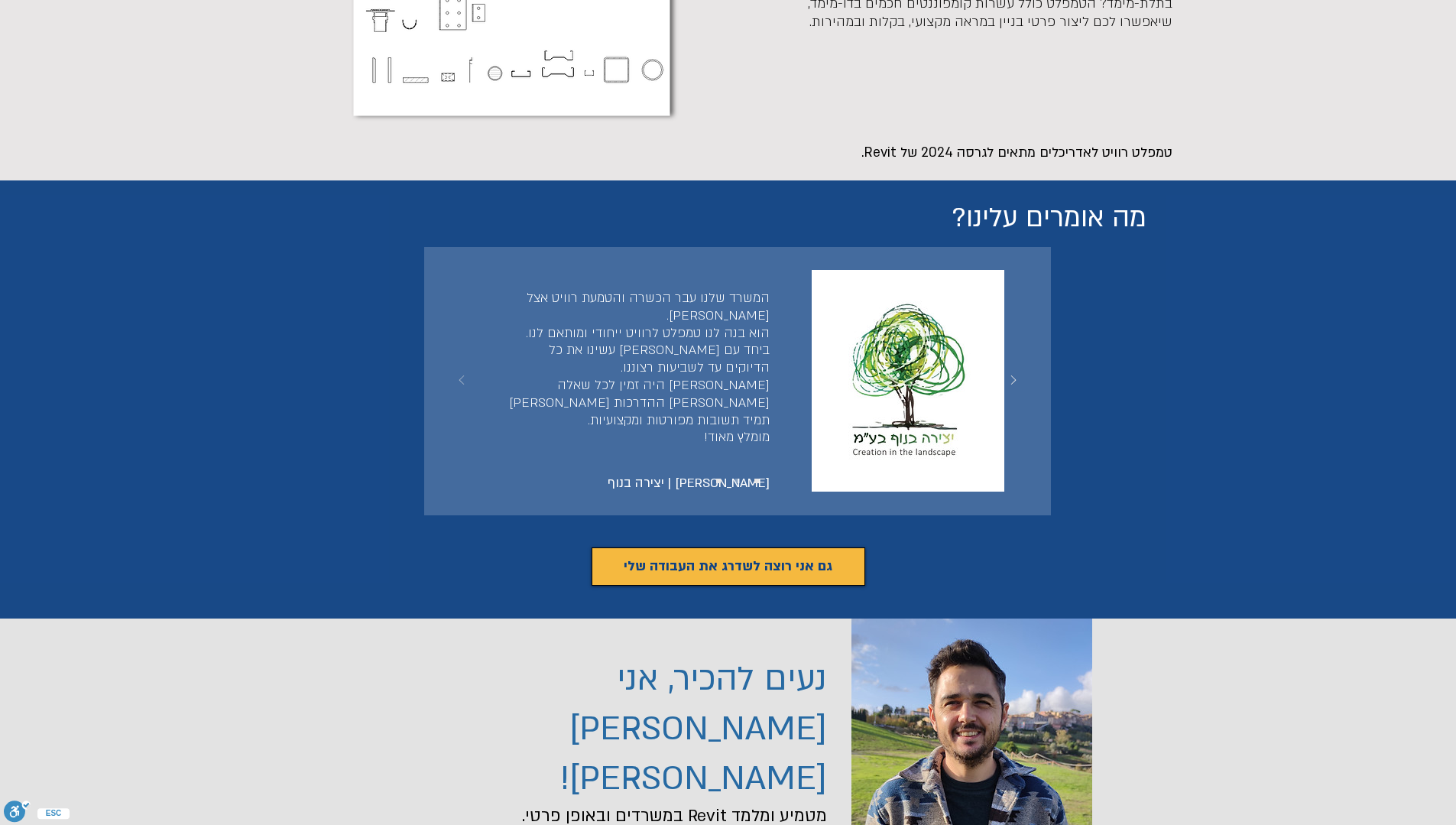
click at [458, 365] on icon "הקודם" at bounding box center [461, 380] width 30 height 30
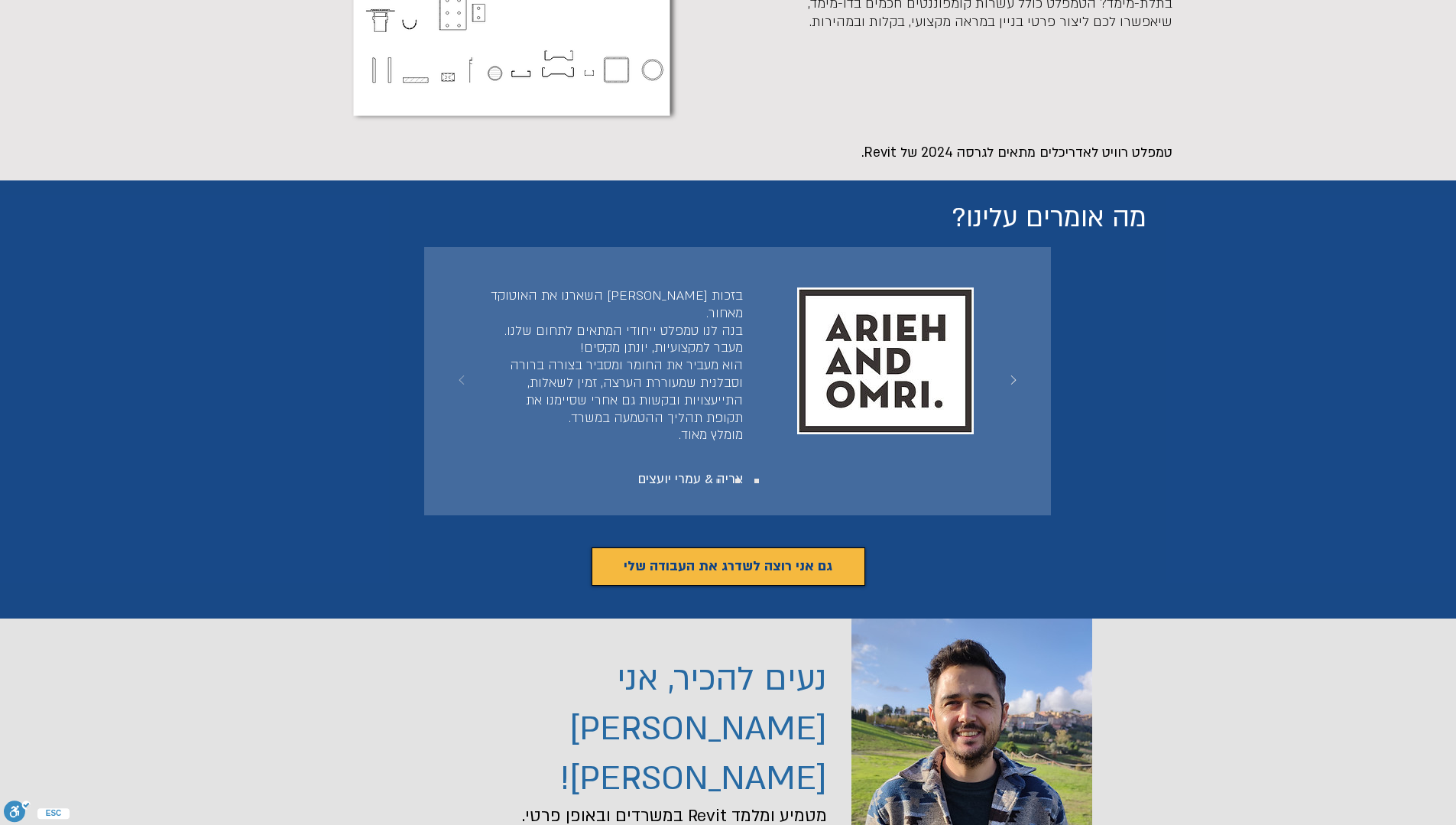
click at [458, 365] on icon "הקודם" at bounding box center [461, 380] width 30 height 30
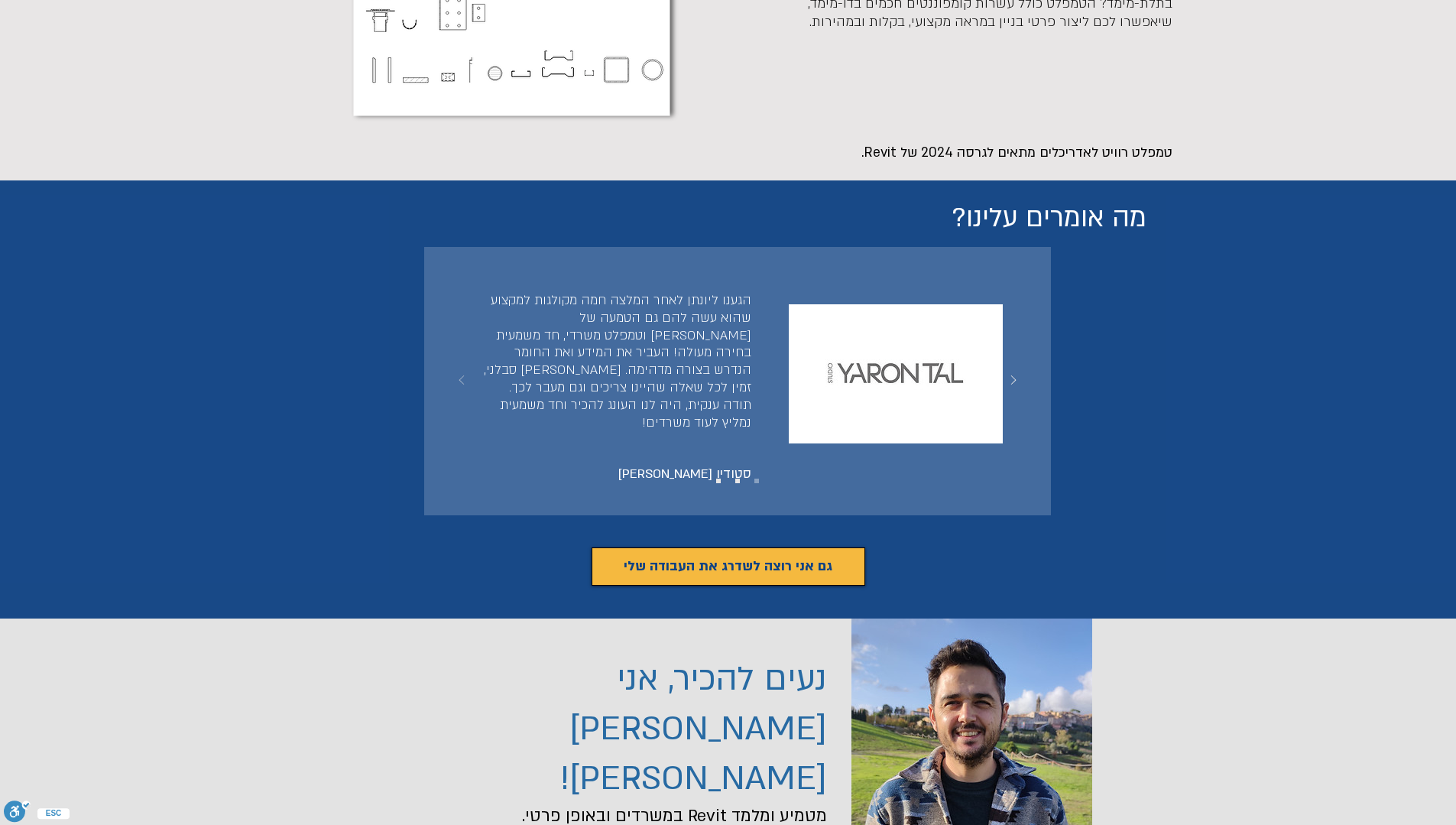
click at [458, 365] on icon "הקודם" at bounding box center [461, 380] width 30 height 30
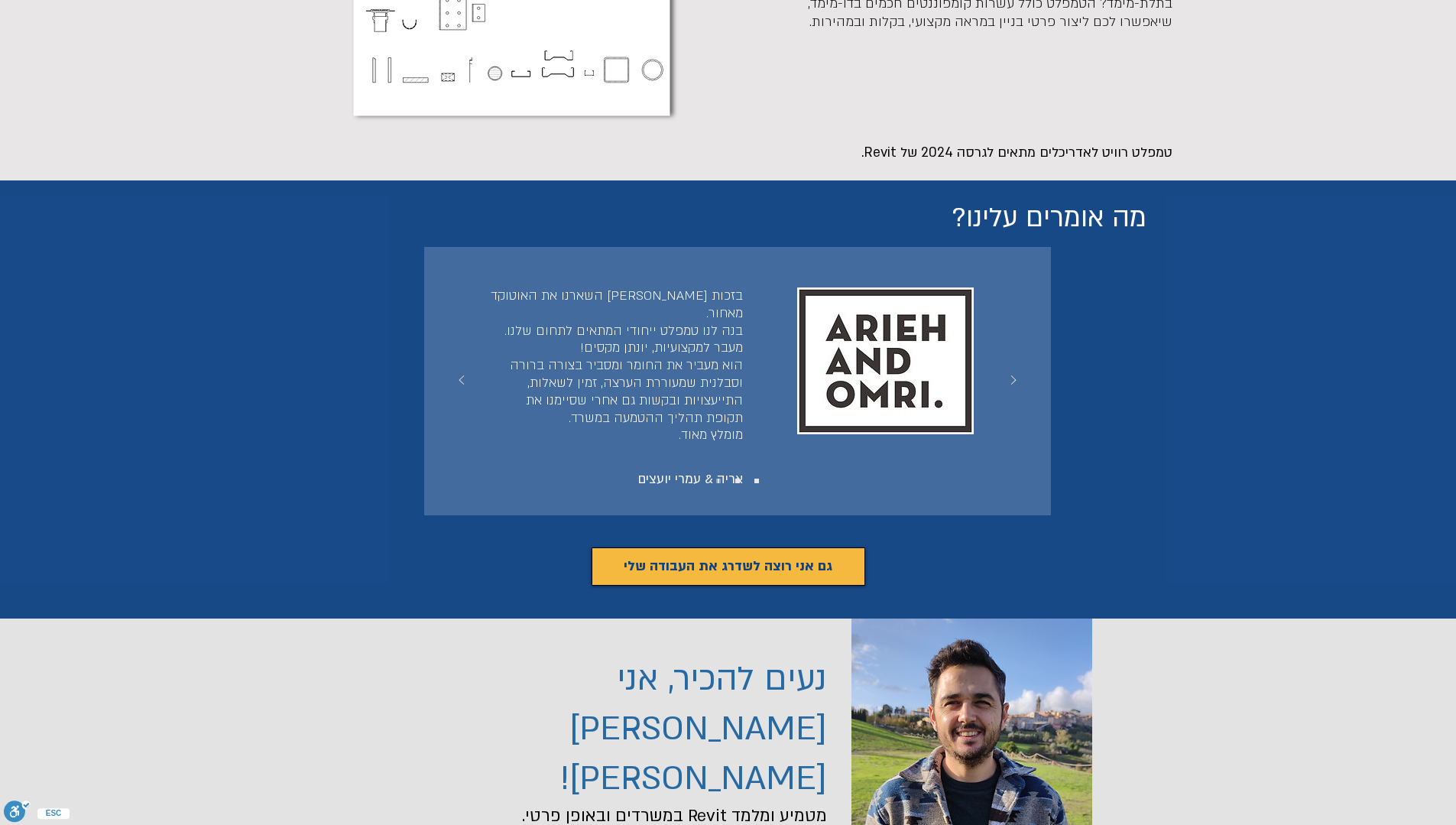
scroll to position [4262, 0]
